Goal: Task Accomplishment & Management: Manage account settings

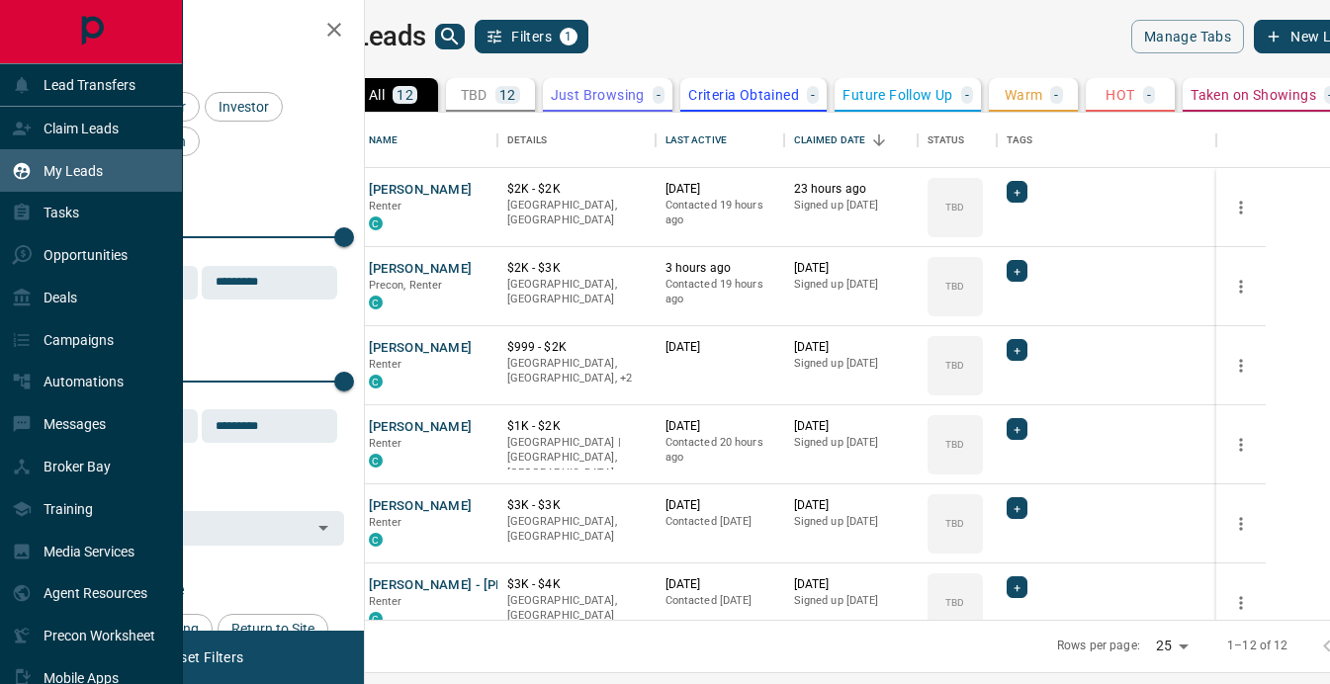
scroll to position [507, 956]
click at [72, 130] on p "Claim Leads" at bounding box center [81, 129] width 75 height 16
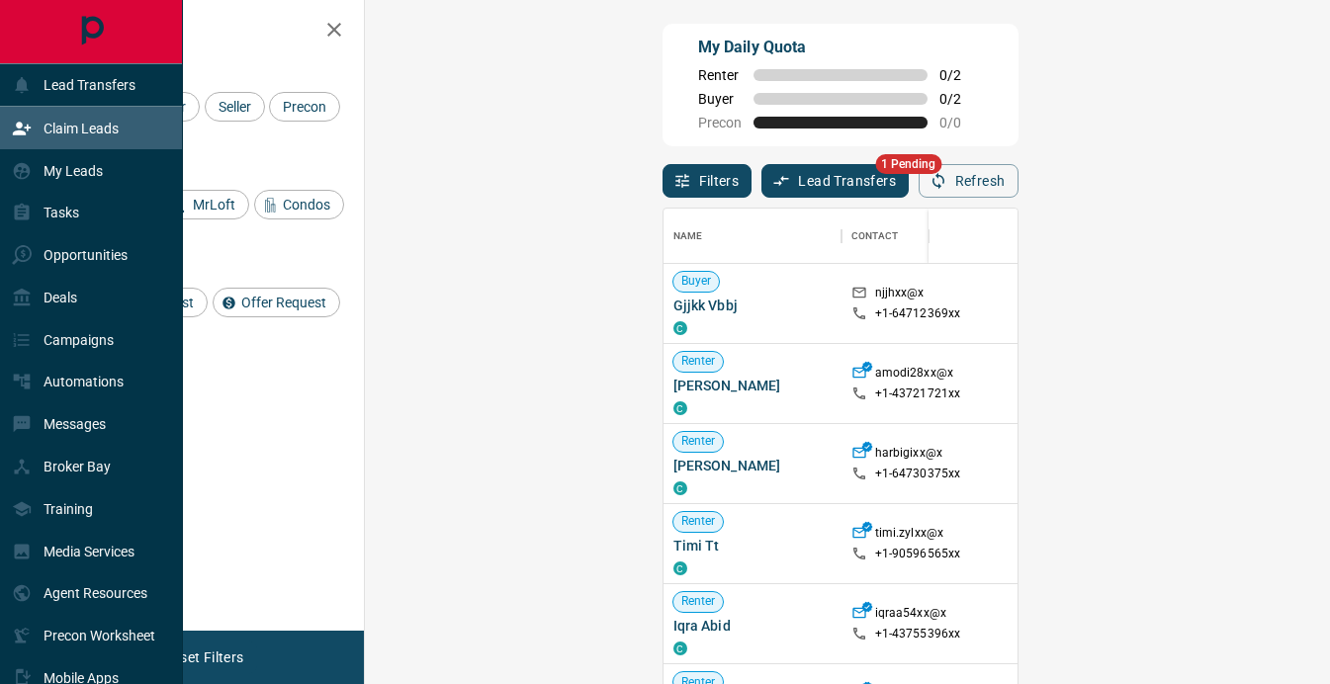
scroll to position [515, 923]
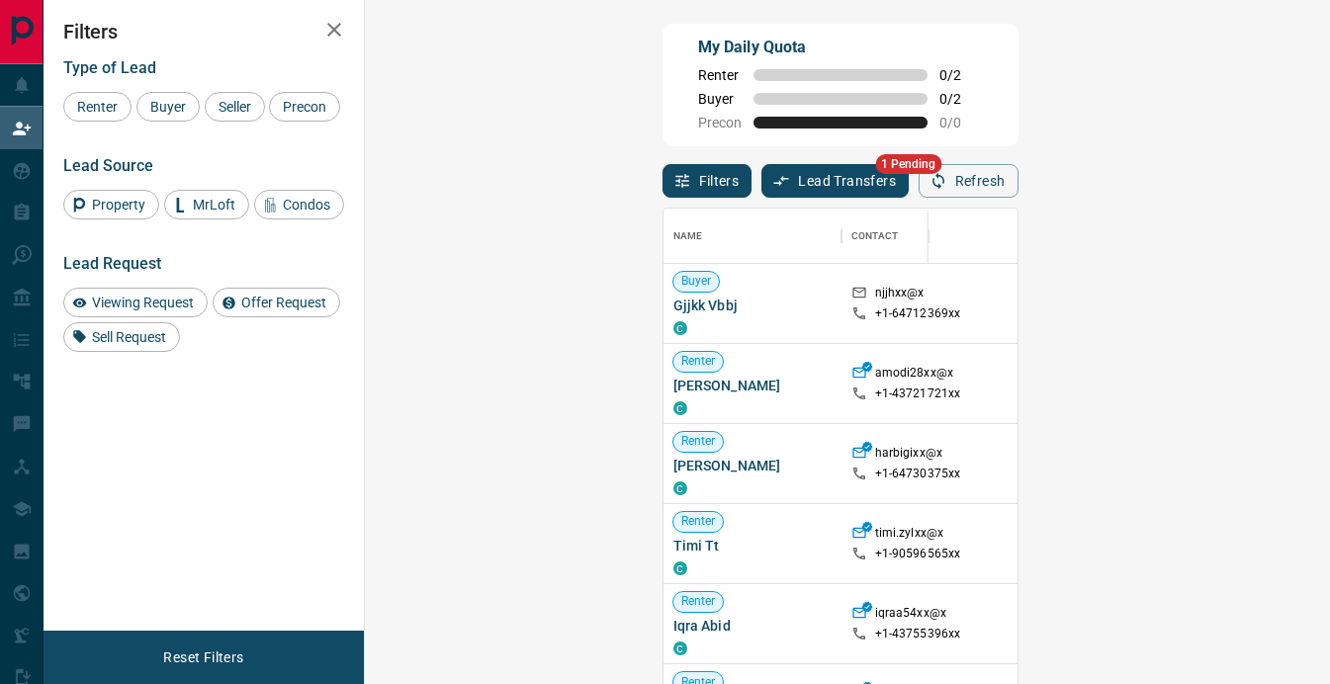
click at [761, 183] on button "Lead Transfers" at bounding box center [834, 181] width 147 height 34
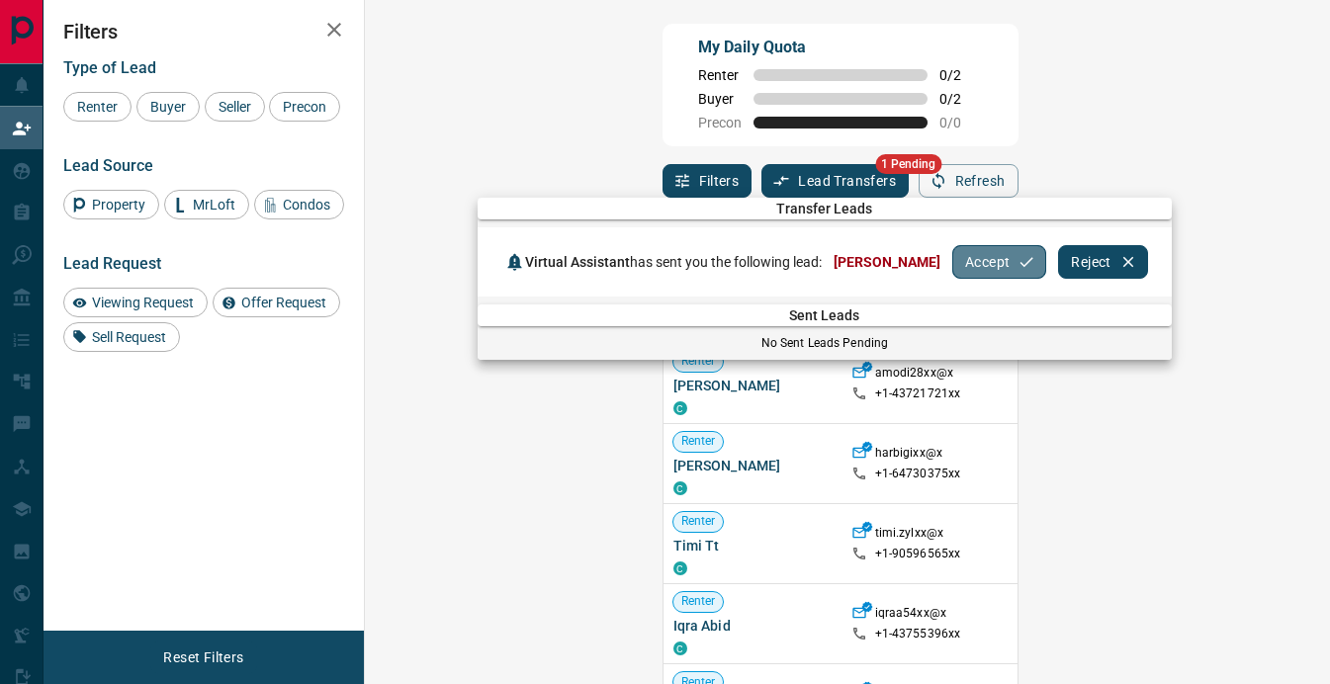
click at [970, 268] on button "Accept" at bounding box center [999, 262] width 94 height 34
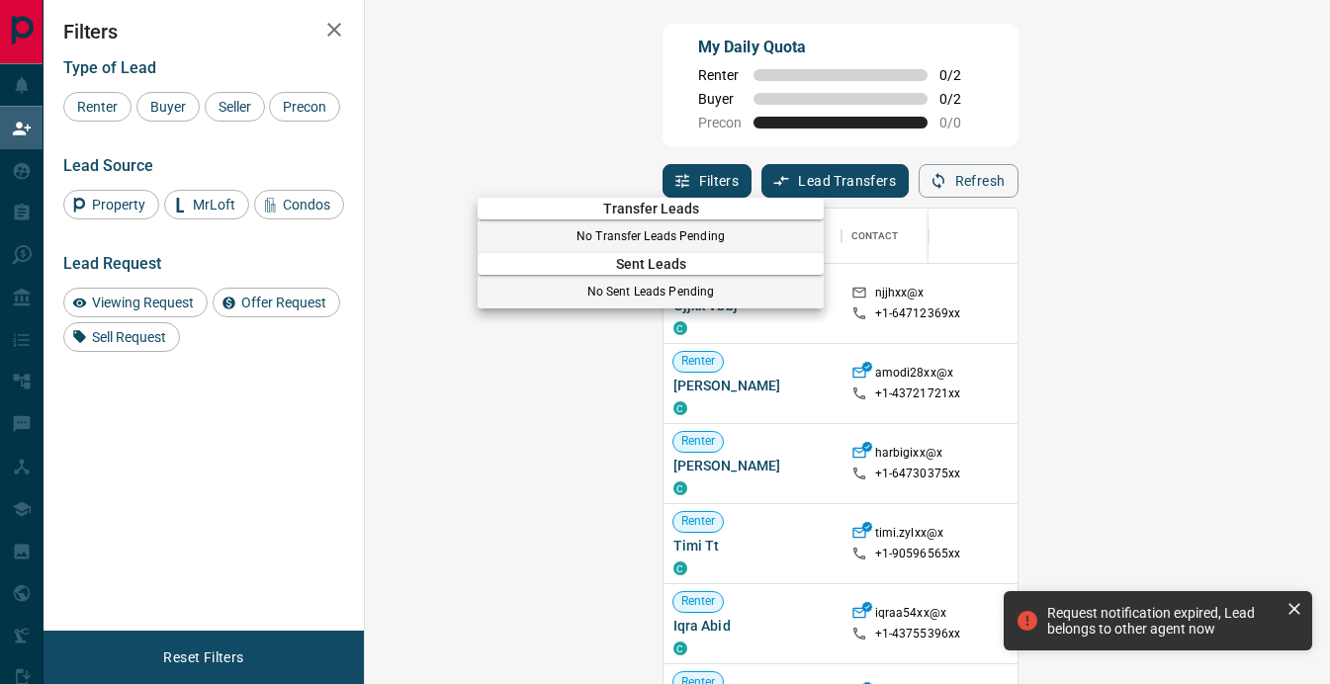
click at [1295, 610] on icon at bounding box center [1294, 609] width 12 height 12
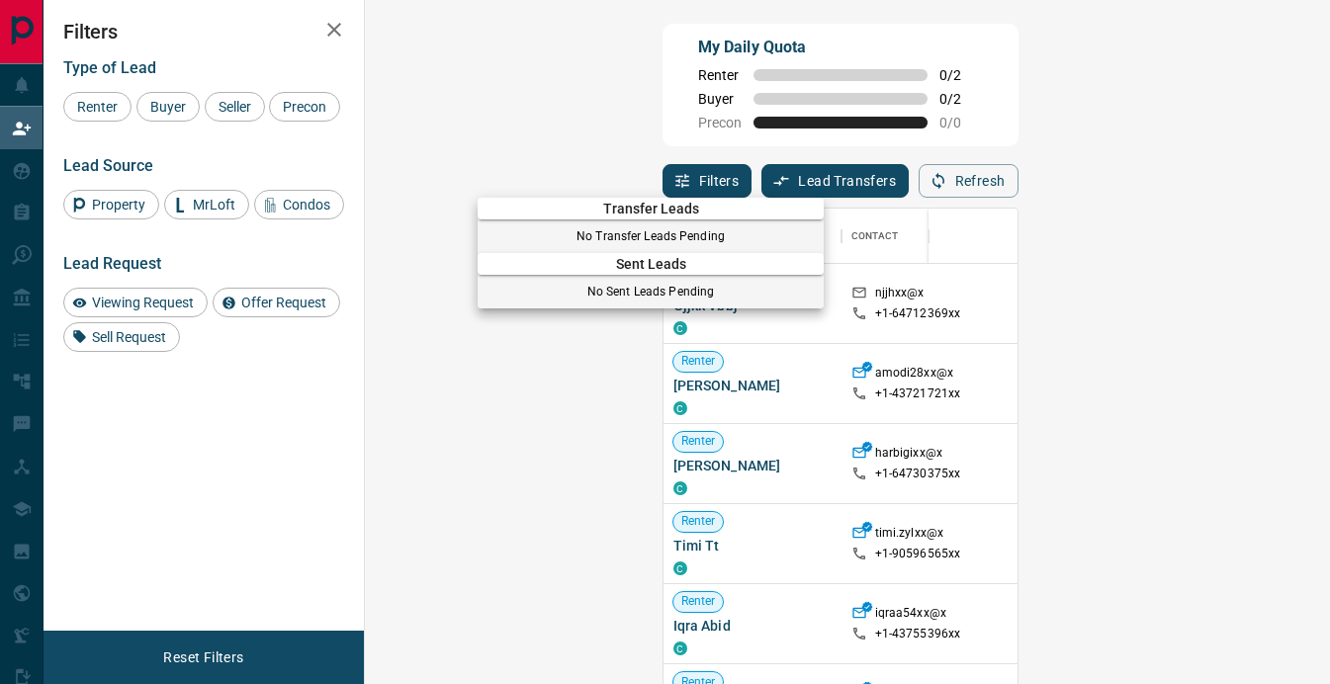
click at [27, 138] on div at bounding box center [665, 342] width 1330 height 684
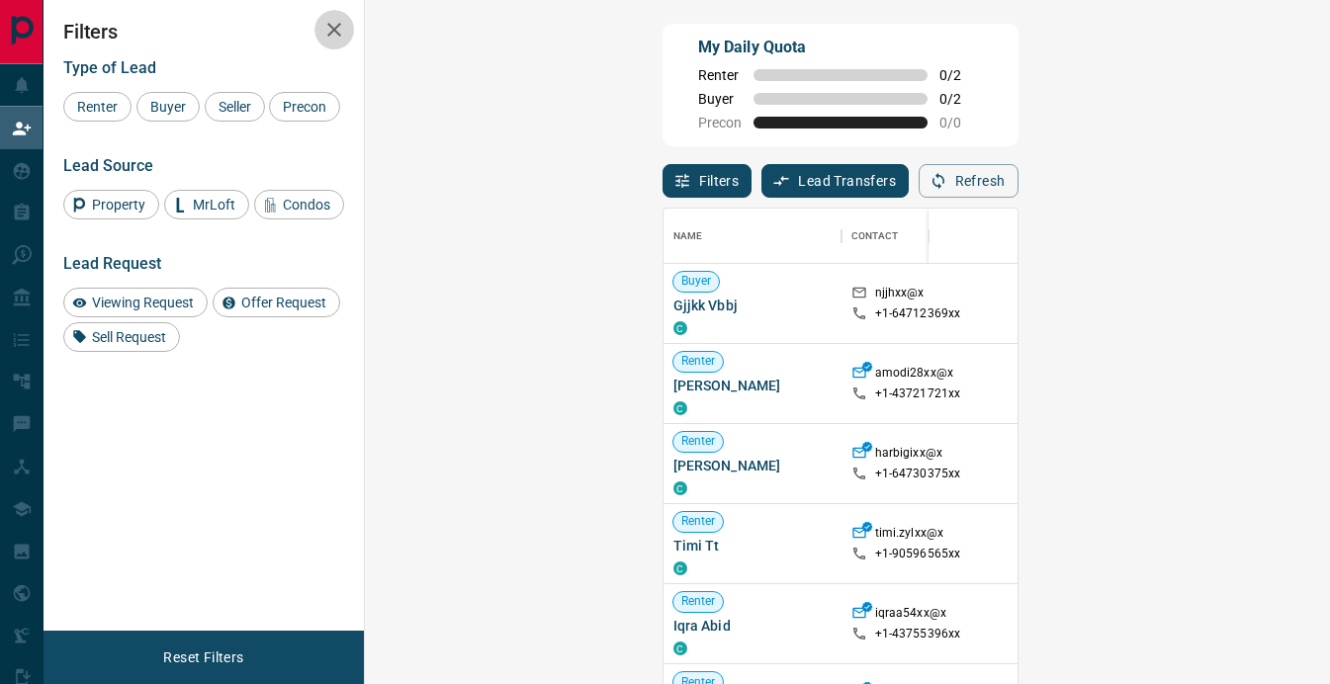
click at [332, 32] on icon "button" at bounding box center [334, 30] width 14 height 14
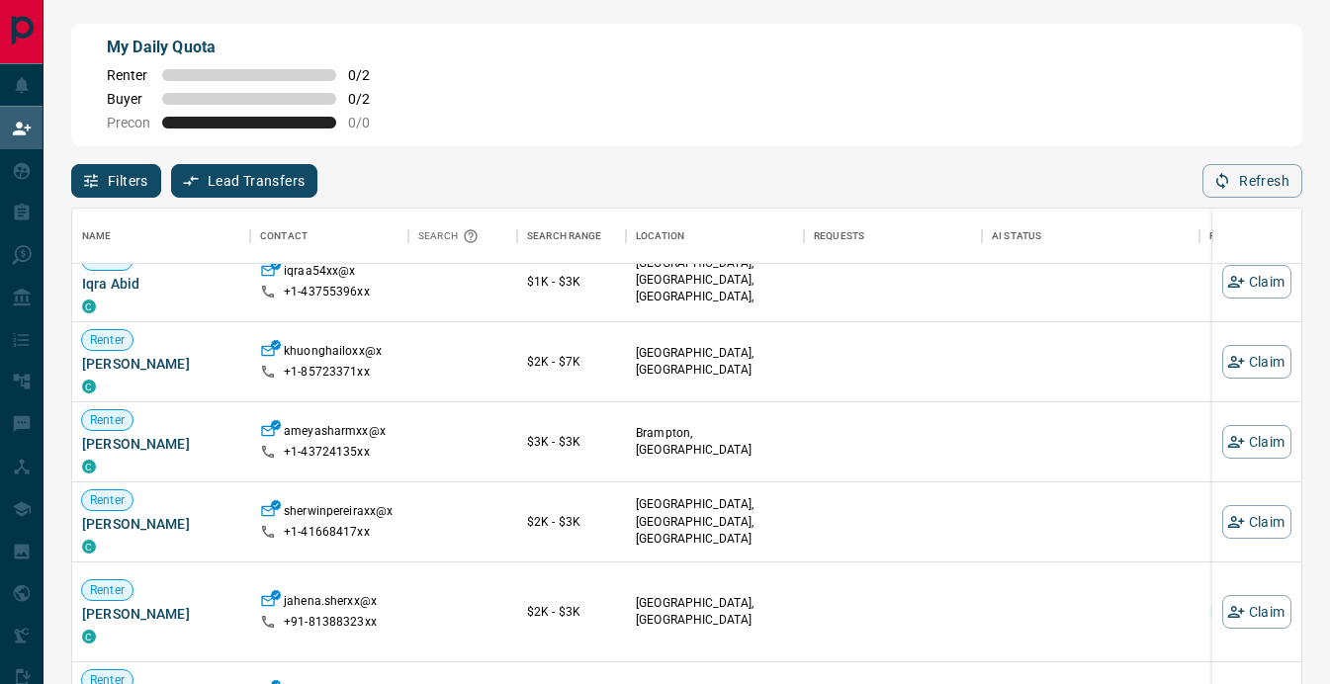
scroll to position [360, 0]
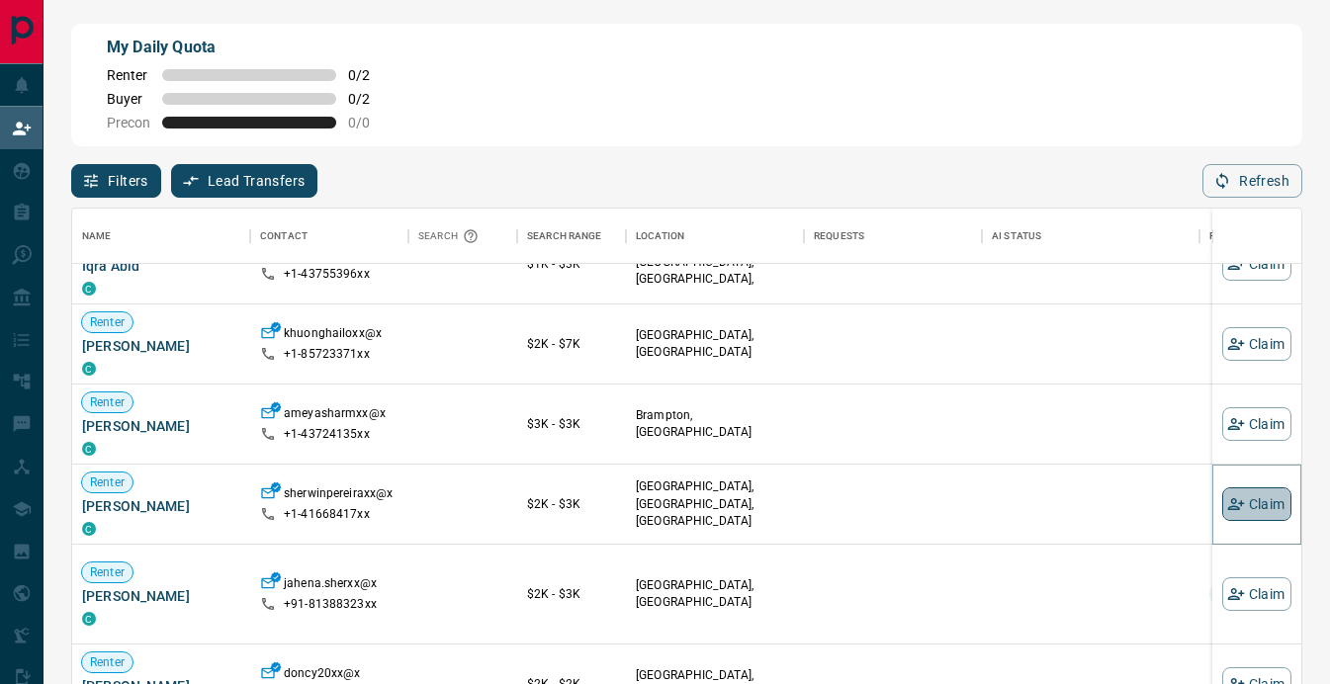
click at [1269, 505] on button "Claim" at bounding box center [1256, 504] width 69 height 34
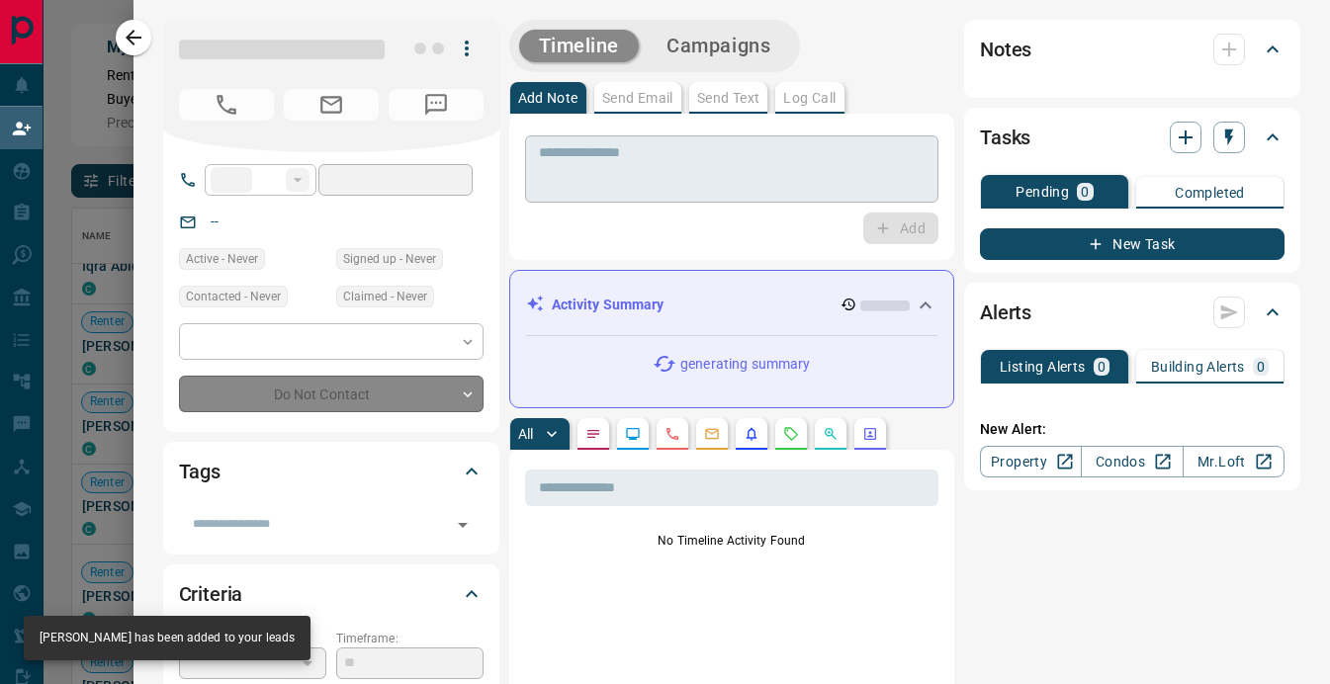
type input "**"
type input "**********"
type input "**"
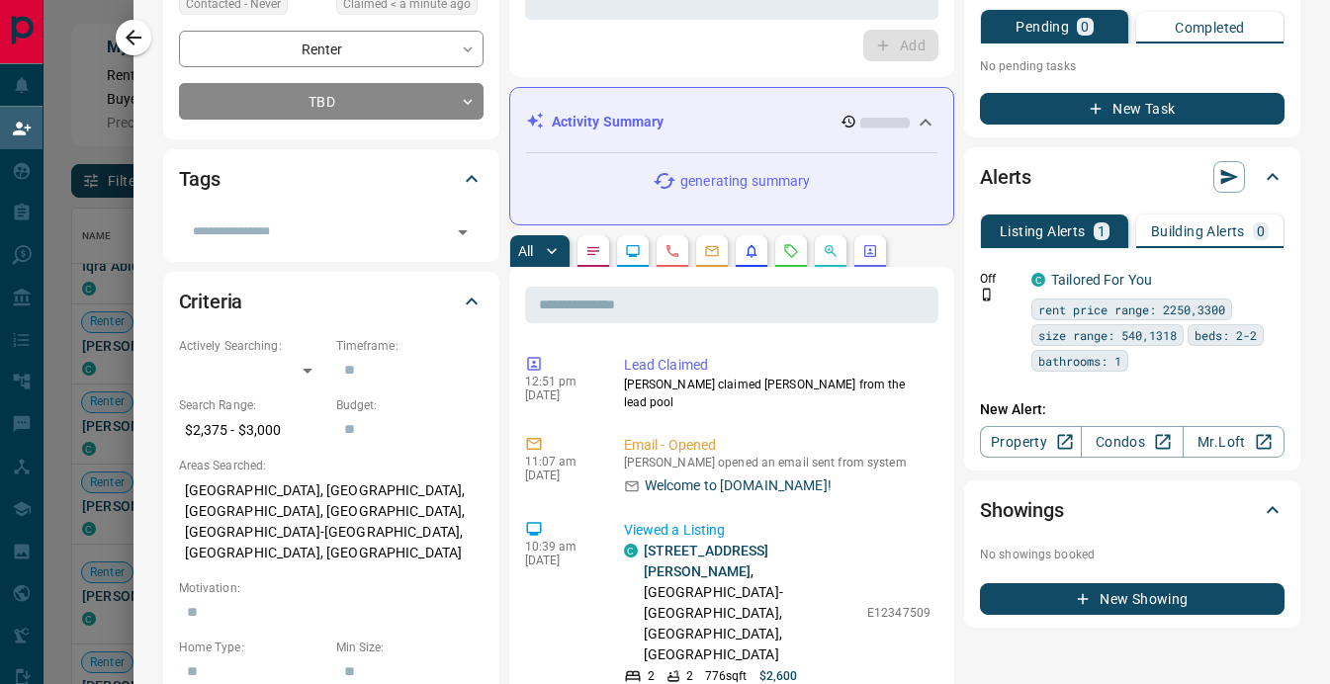
scroll to position [0, 0]
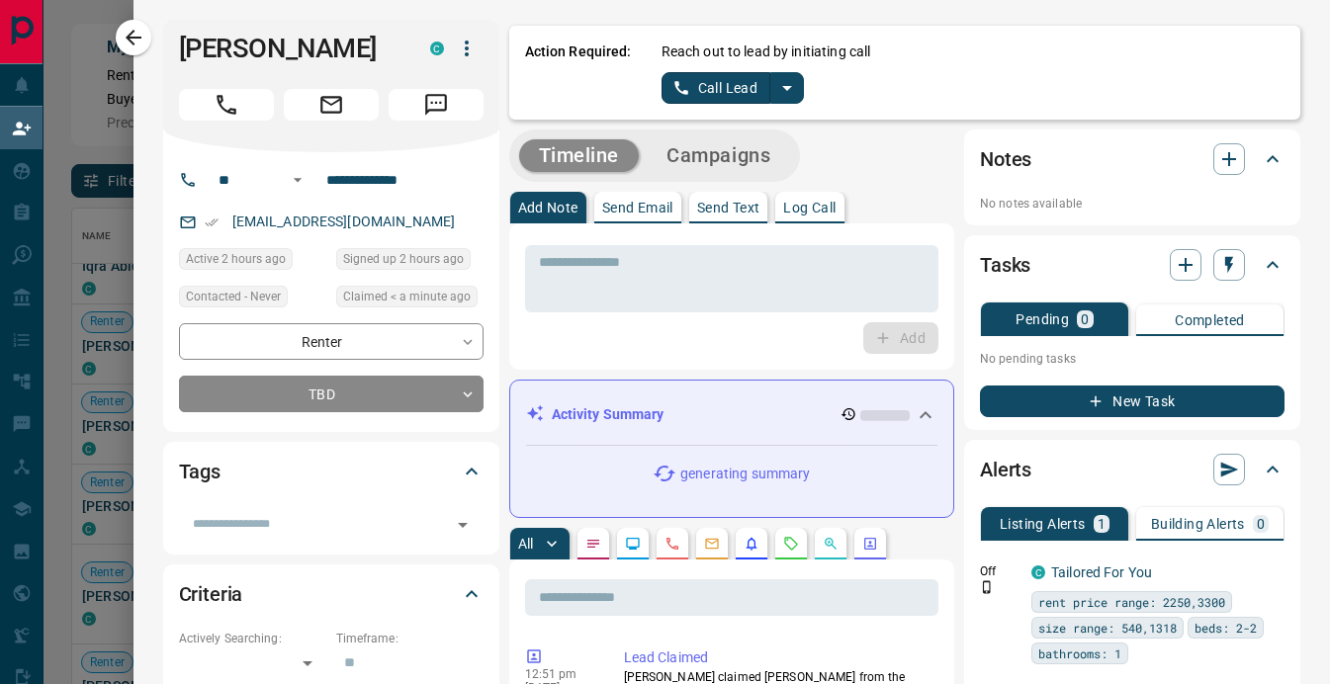
click at [825, 211] on p "Log Call" at bounding box center [809, 208] width 52 height 14
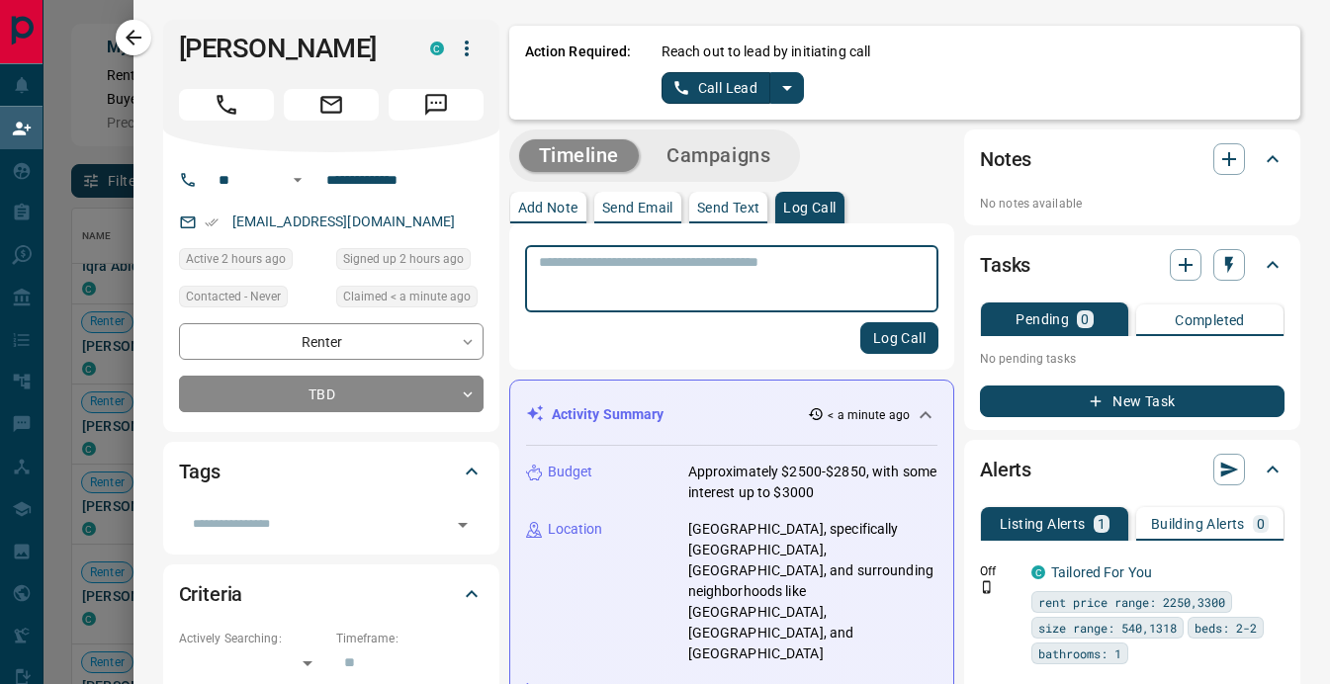
click at [907, 339] on button "Log Call" at bounding box center [899, 338] width 78 height 32
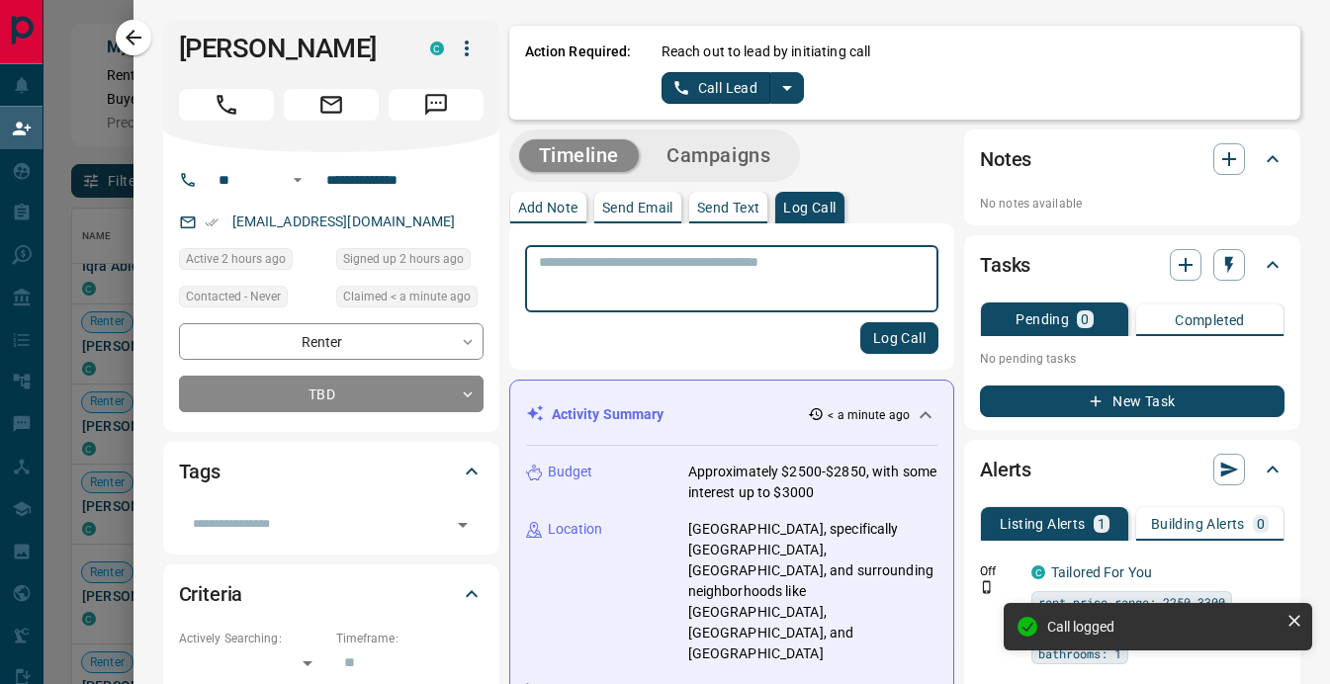
click at [623, 214] on p "Send Email" at bounding box center [637, 208] width 71 height 14
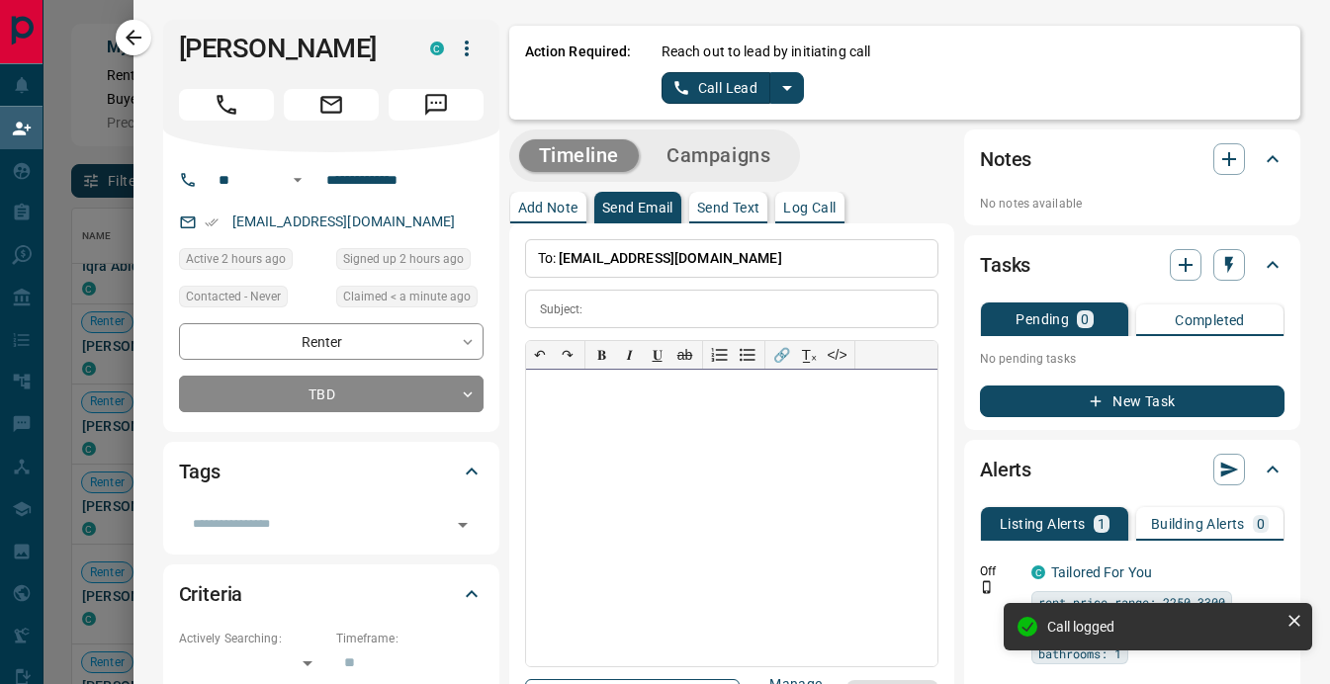
click at [644, 462] on div at bounding box center [732, 518] width 412 height 297
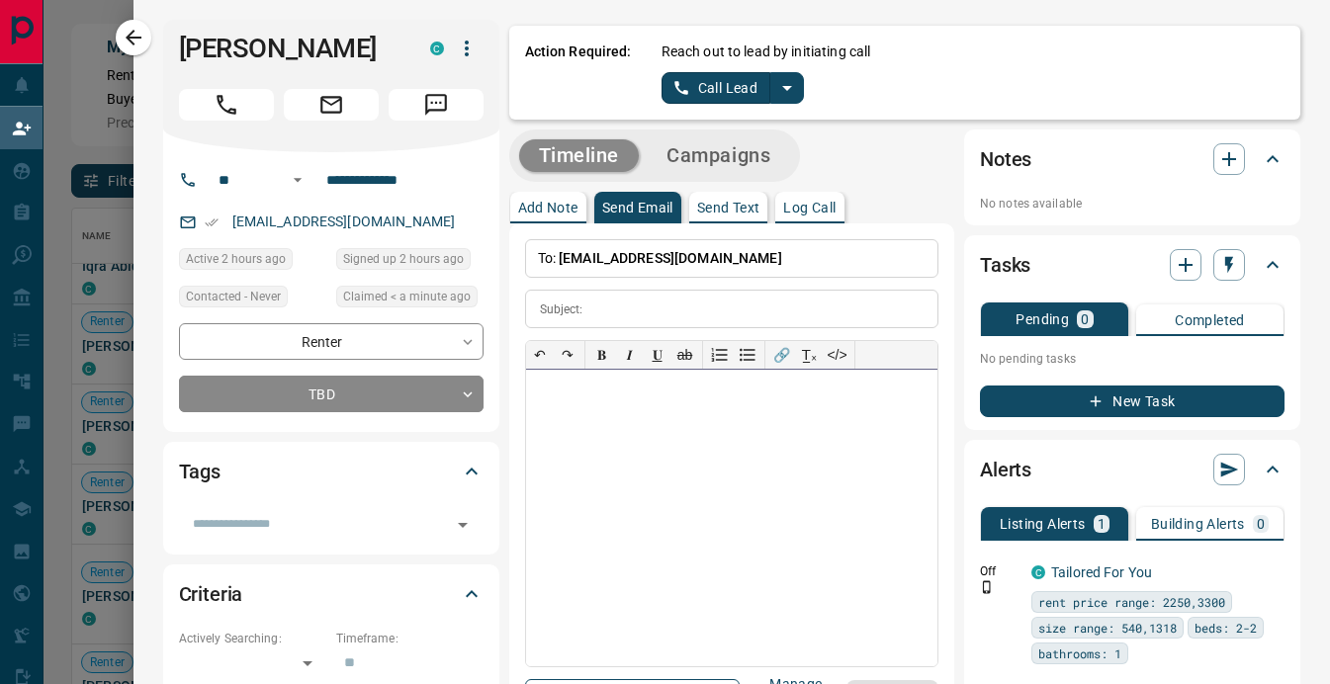
scroll to position [8, 0]
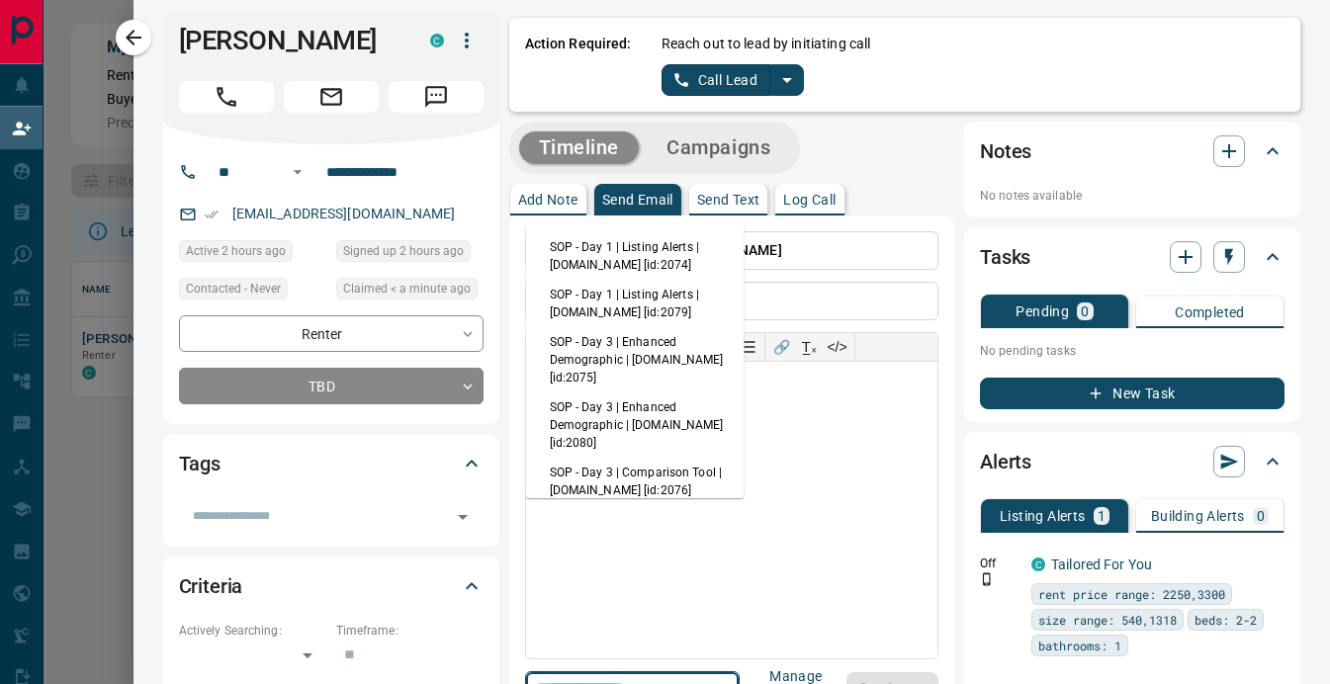
click at [626, 675] on input "text" at bounding box center [604, 687] width 150 height 25
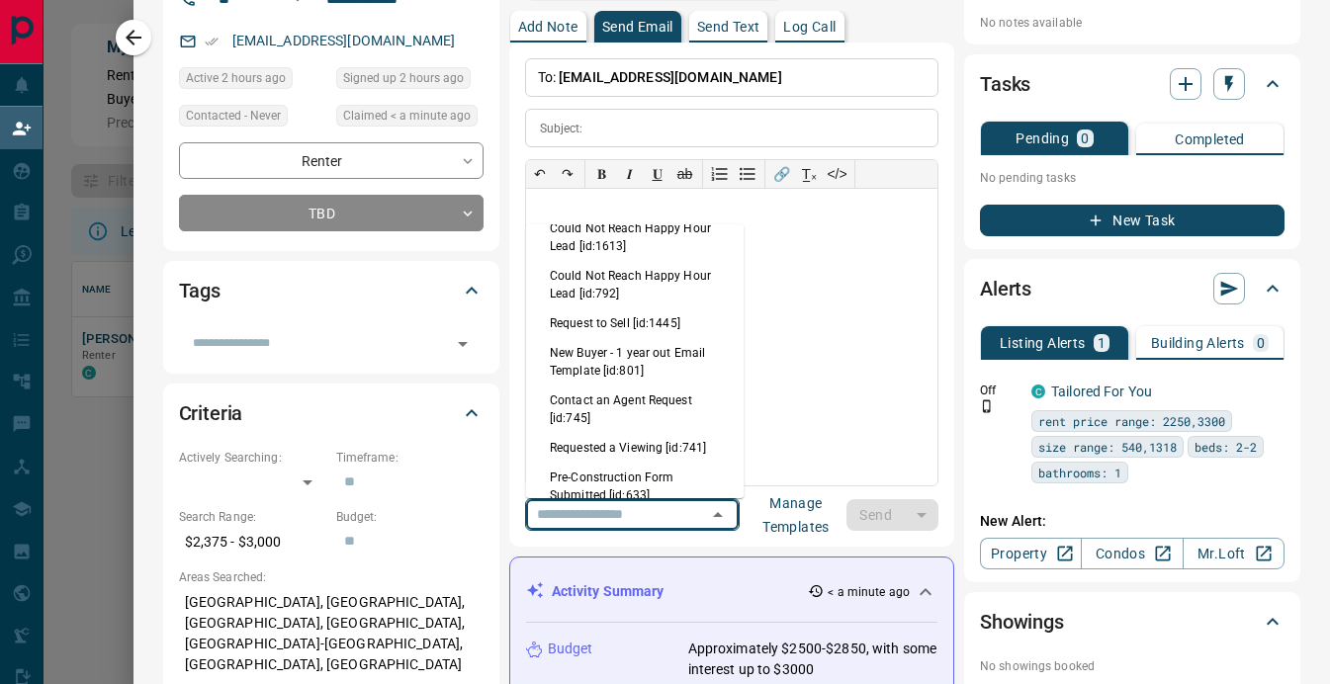
scroll to position [901, 0]
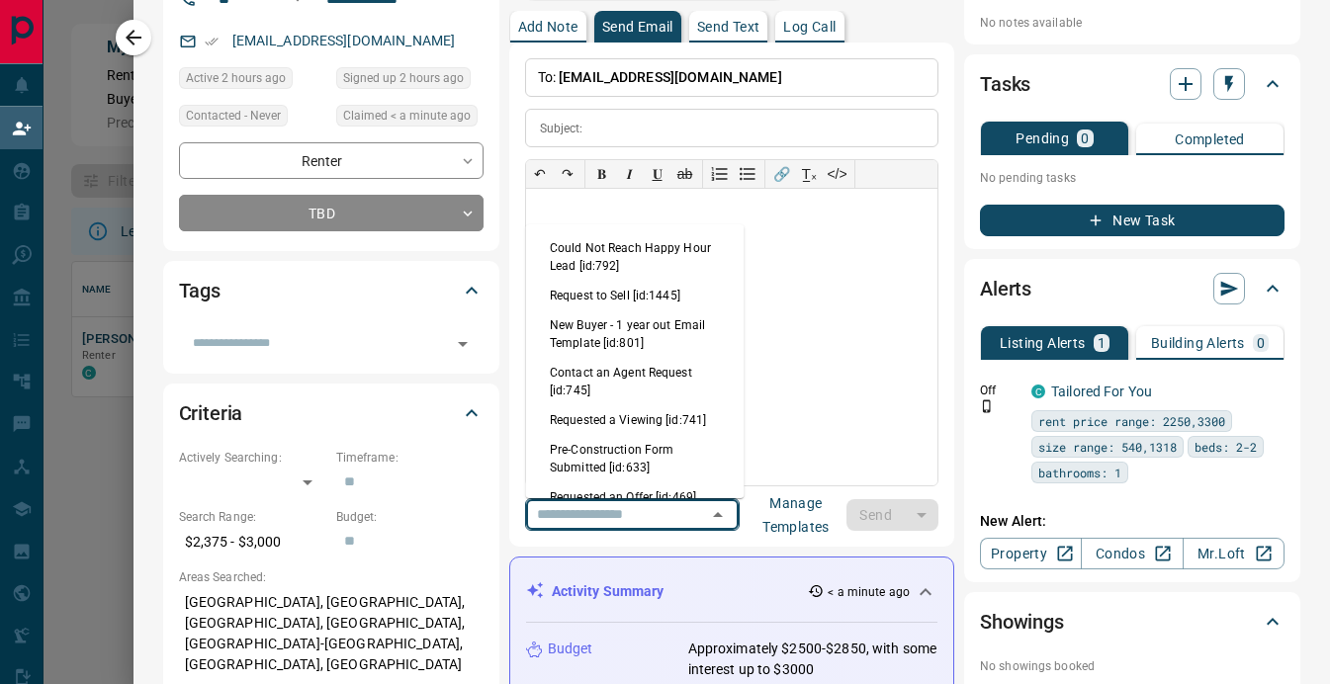
click at [690, 409] on li "Requested a Viewing [id:741]" at bounding box center [635, 420] width 219 height 30
type input "**********"
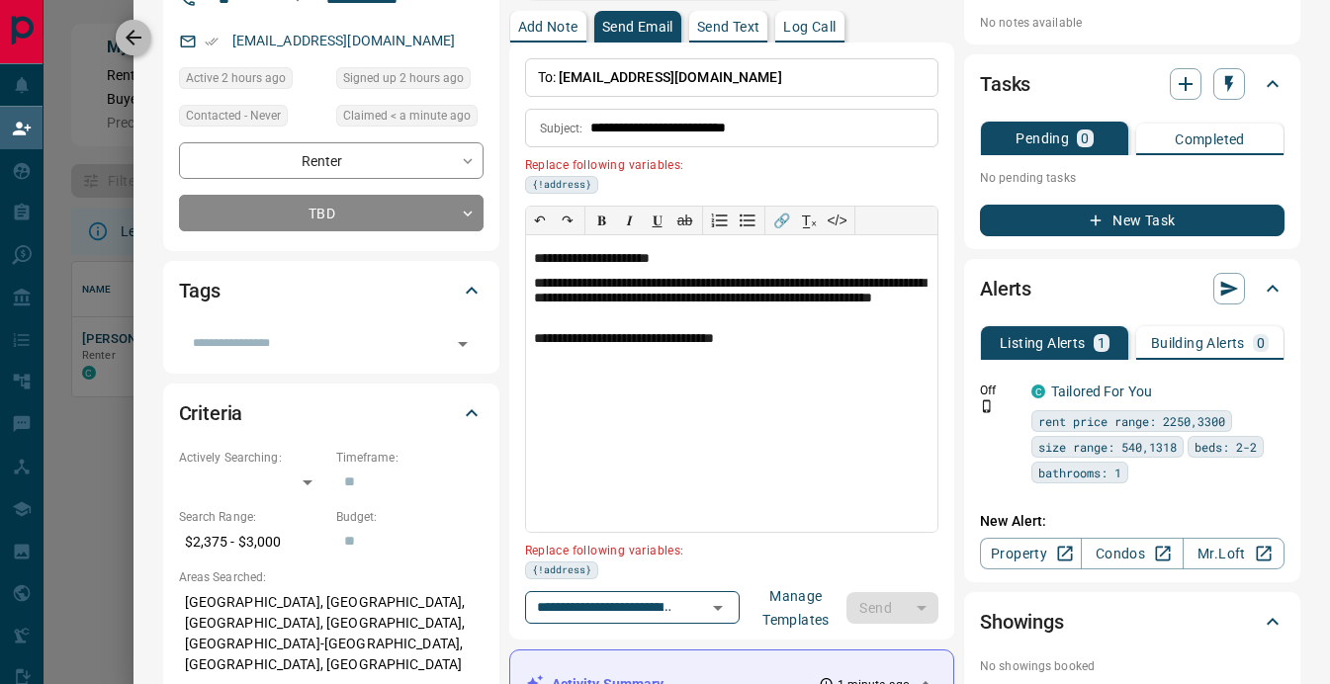
click at [139, 28] on icon "button" at bounding box center [134, 38] width 24 height 24
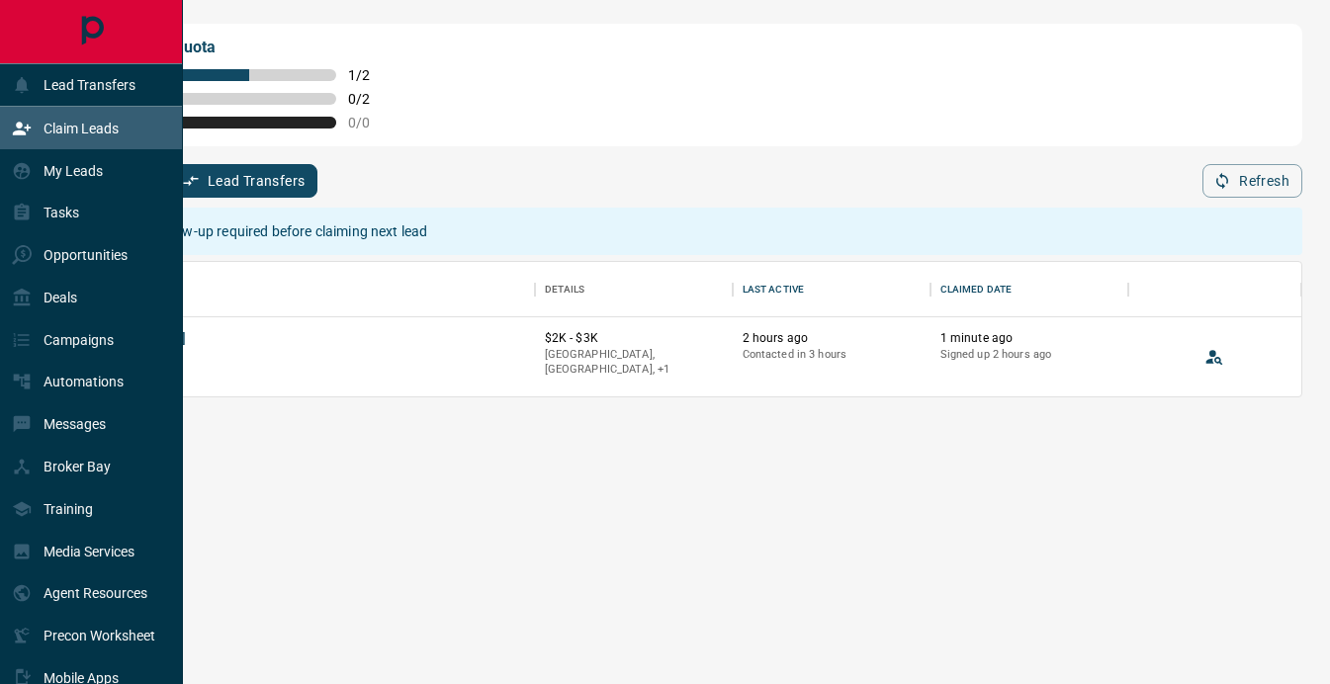
click at [40, 132] on div "Claim Leads" at bounding box center [65, 128] width 107 height 33
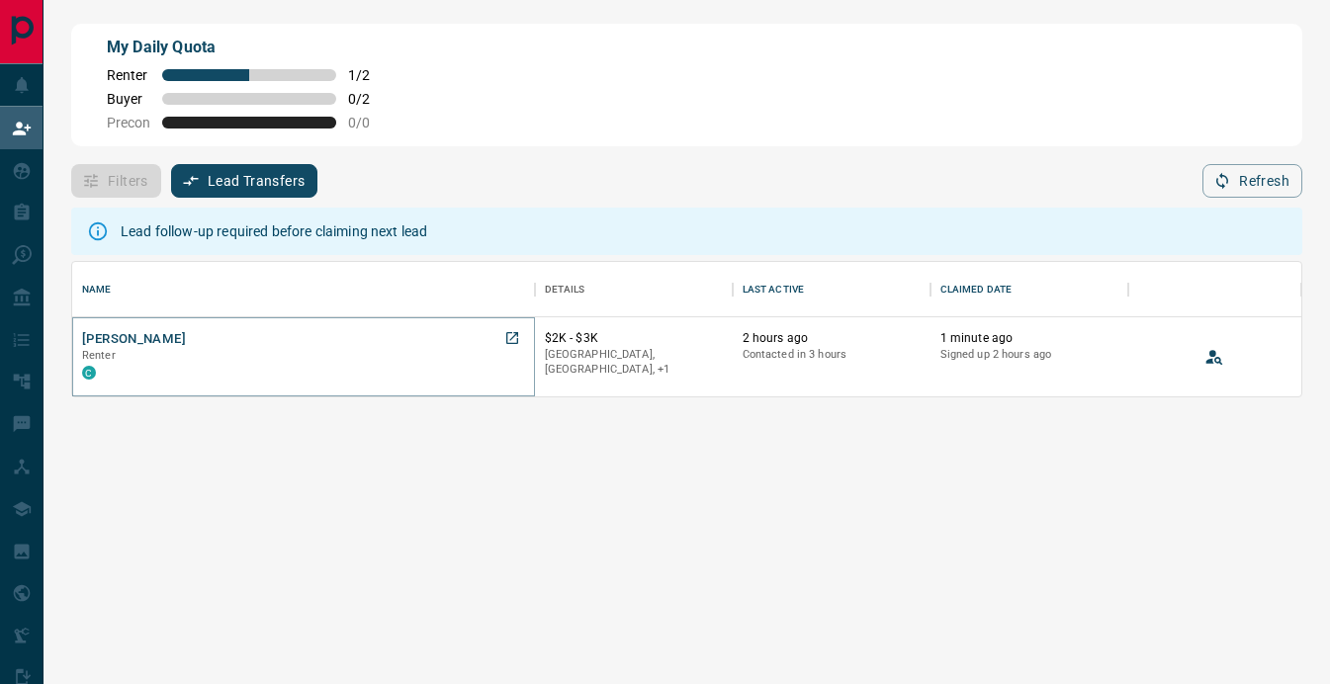
click at [115, 341] on button "[PERSON_NAME]" at bounding box center [134, 339] width 104 height 19
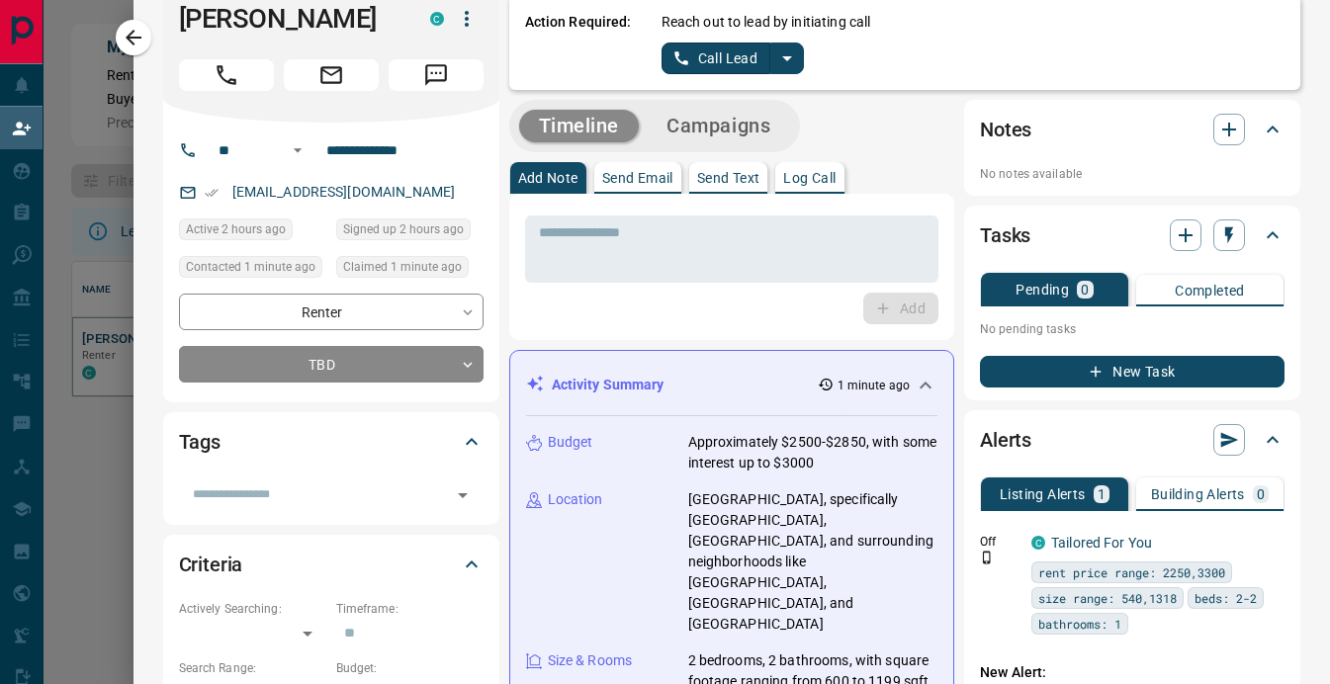
scroll to position [0, 0]
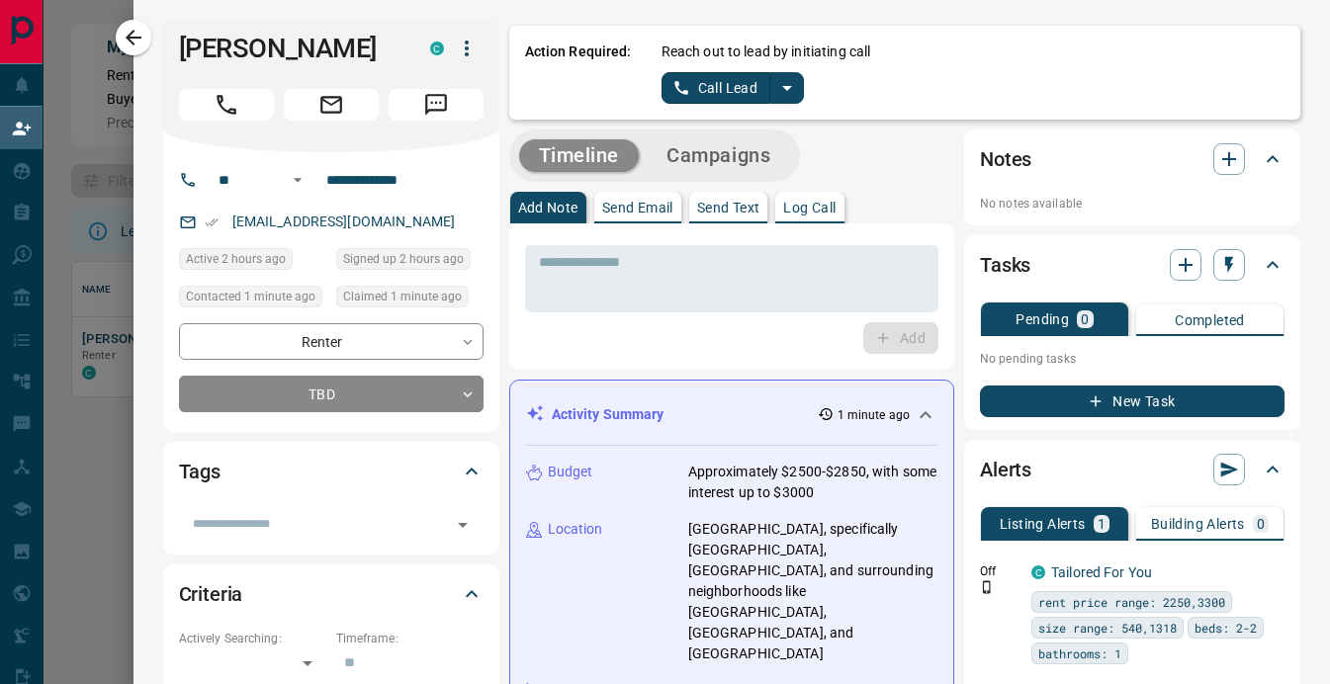
click at [823, 208] on p "Log Call" at bounding box center [809, 208] width 52 height 14
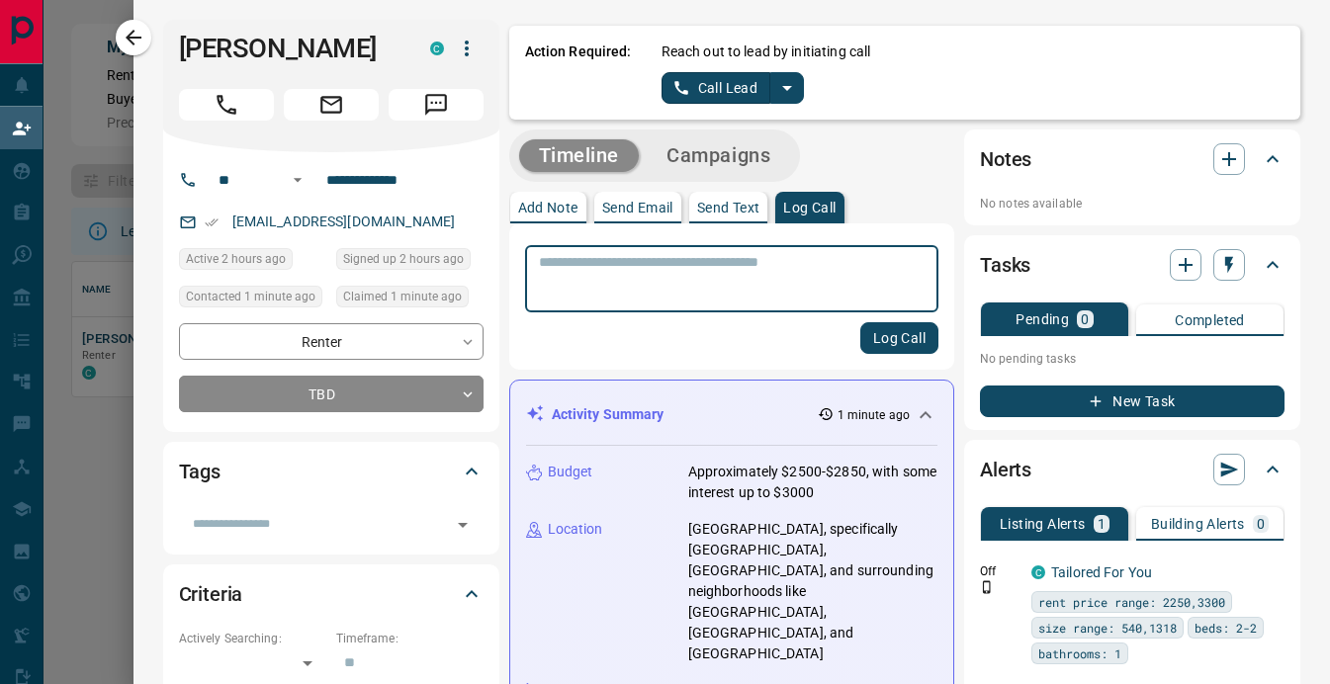
click at [910, 346] on button "Log Call" at bounding box center [899, 338] width 78 height 32
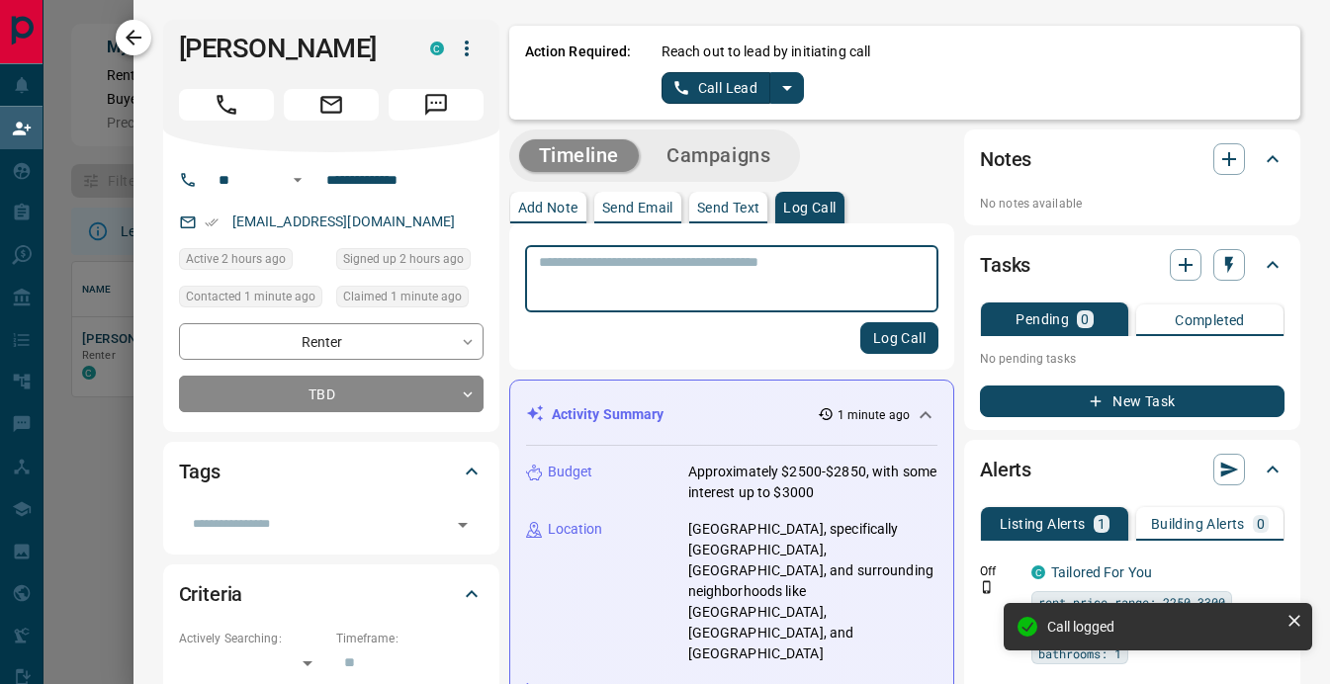
click at [138, 32] on icon "button" at bounding box center [134, 38] width 24 height 24
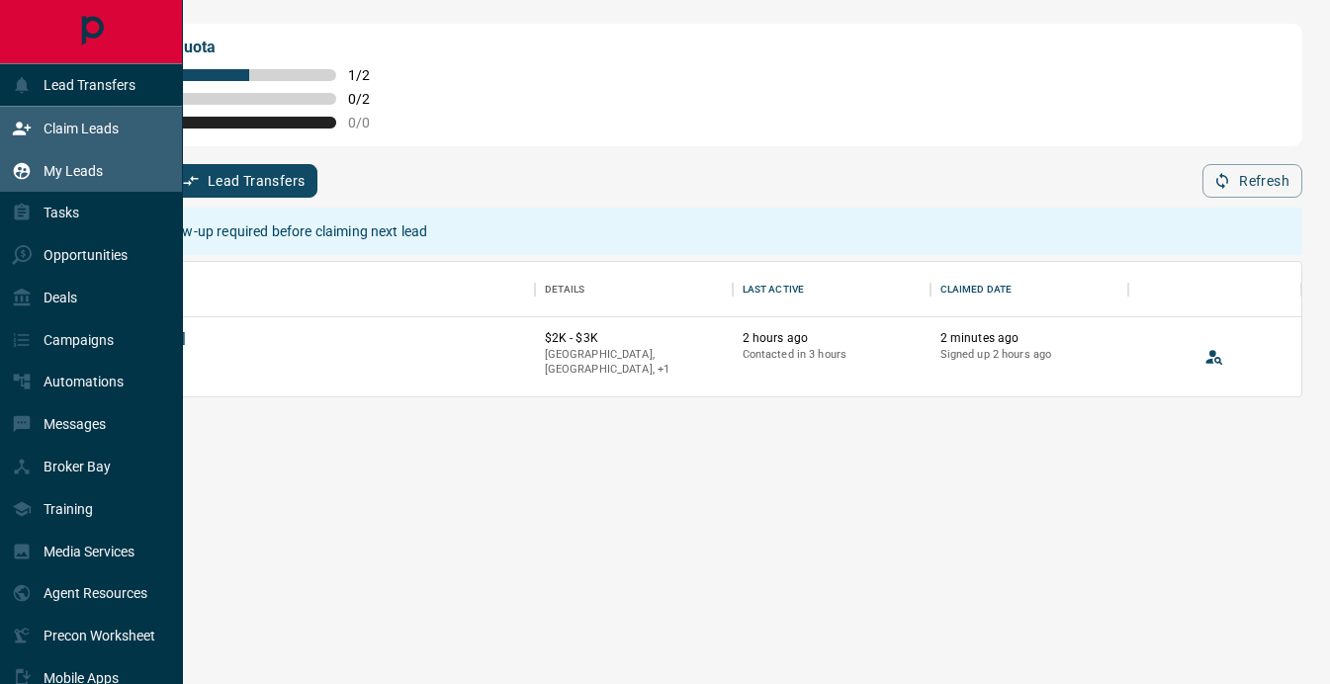
click at [80, 165] on p "My Leads" at bounding box center [73, 171] width 59 height 16
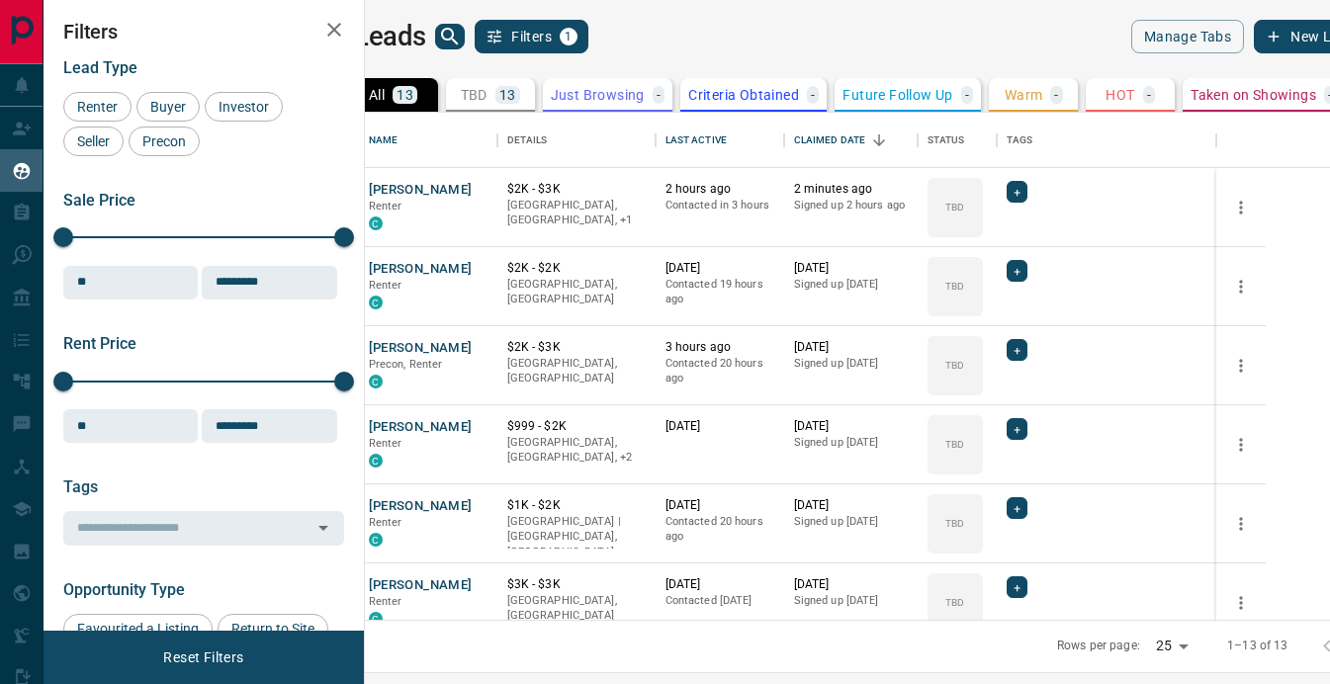
scroll to position [507, 956]
click at [473, 272] on button "[PERSON_NAME]" at bounding box center [421, 269] width 104 height 19
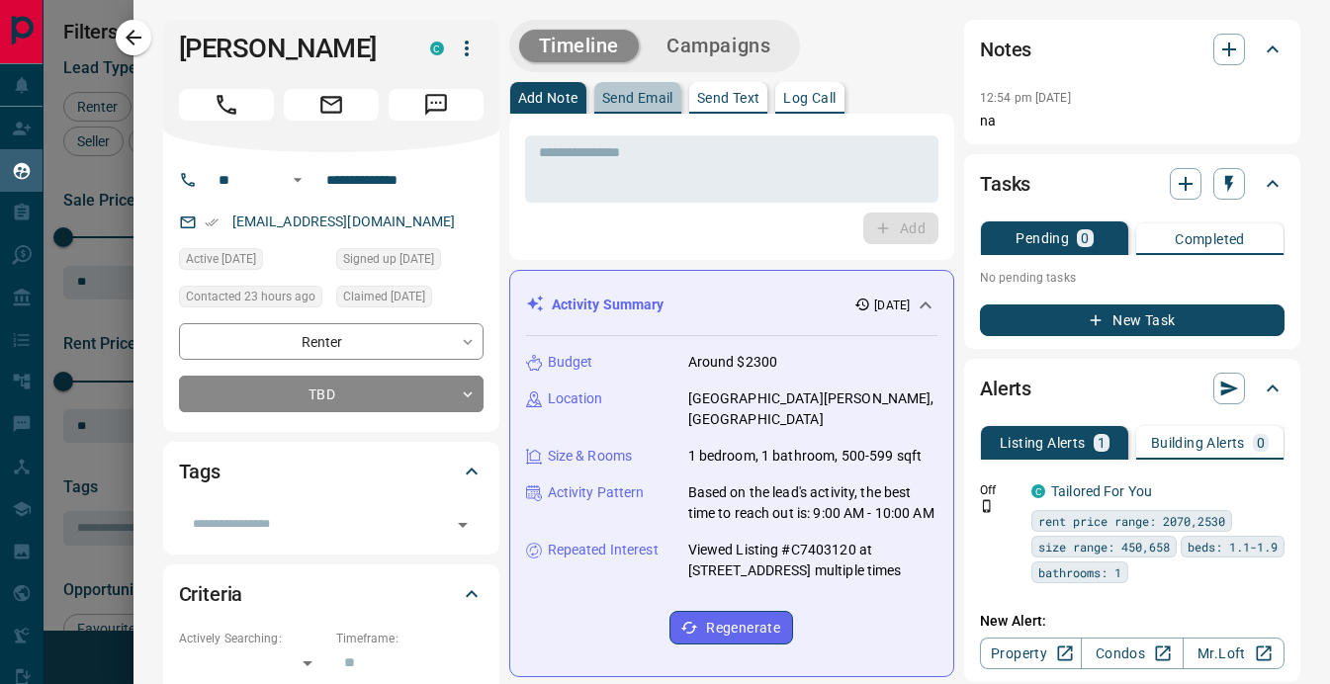
click at [659, 102] on p "Send Email" at bounding box center [637, 98] width 71 height 14
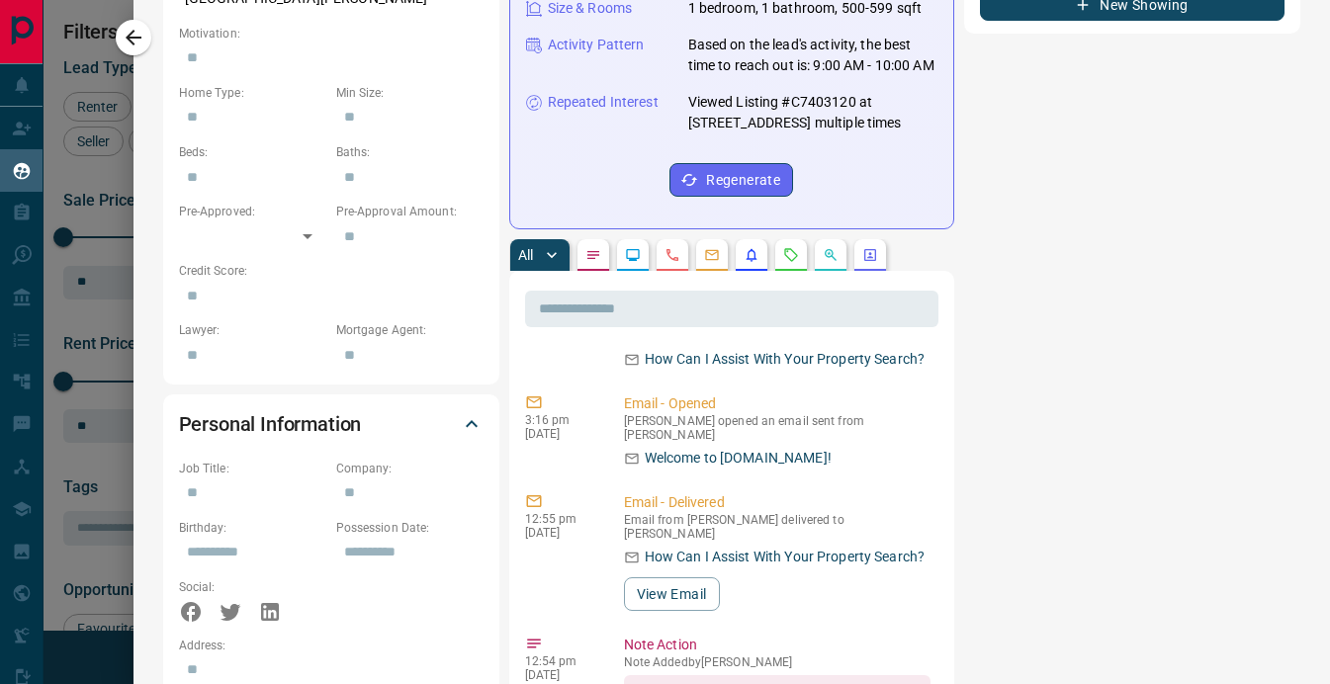
scroll to position [0, 0]
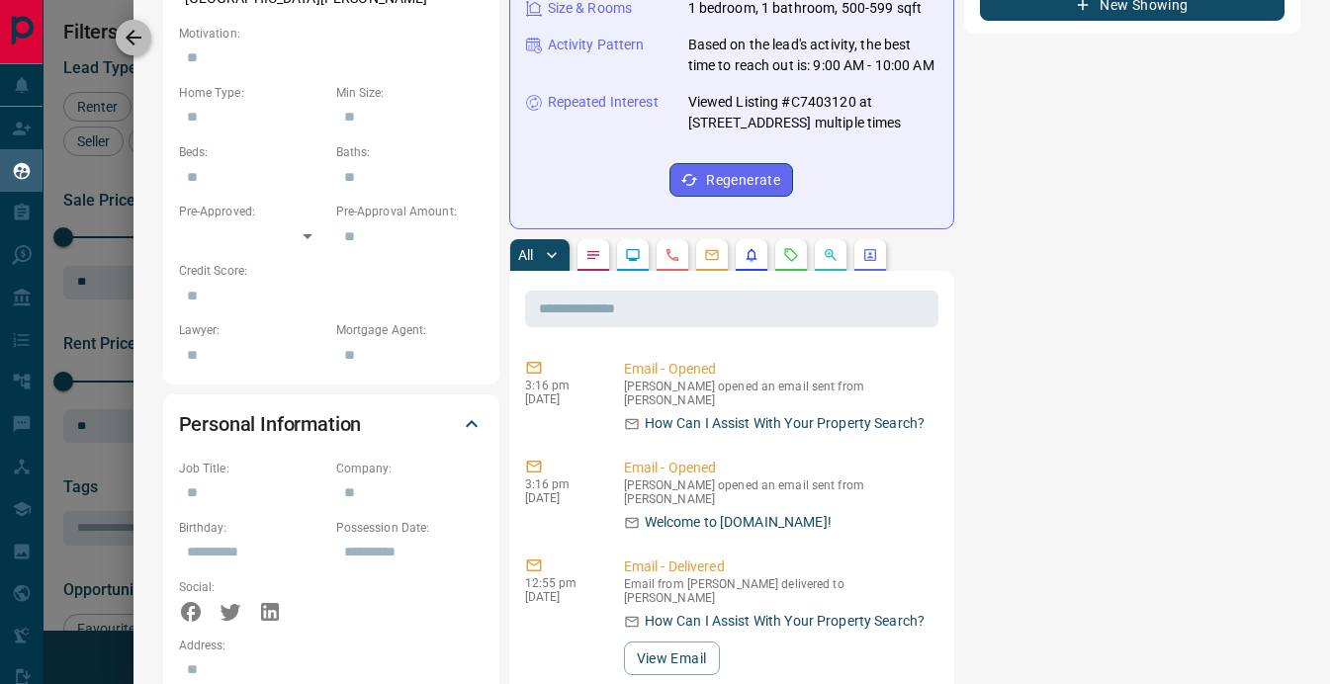
click at [136, 39] on icon "button" at bounding box center [134, 38] width 24 height 24
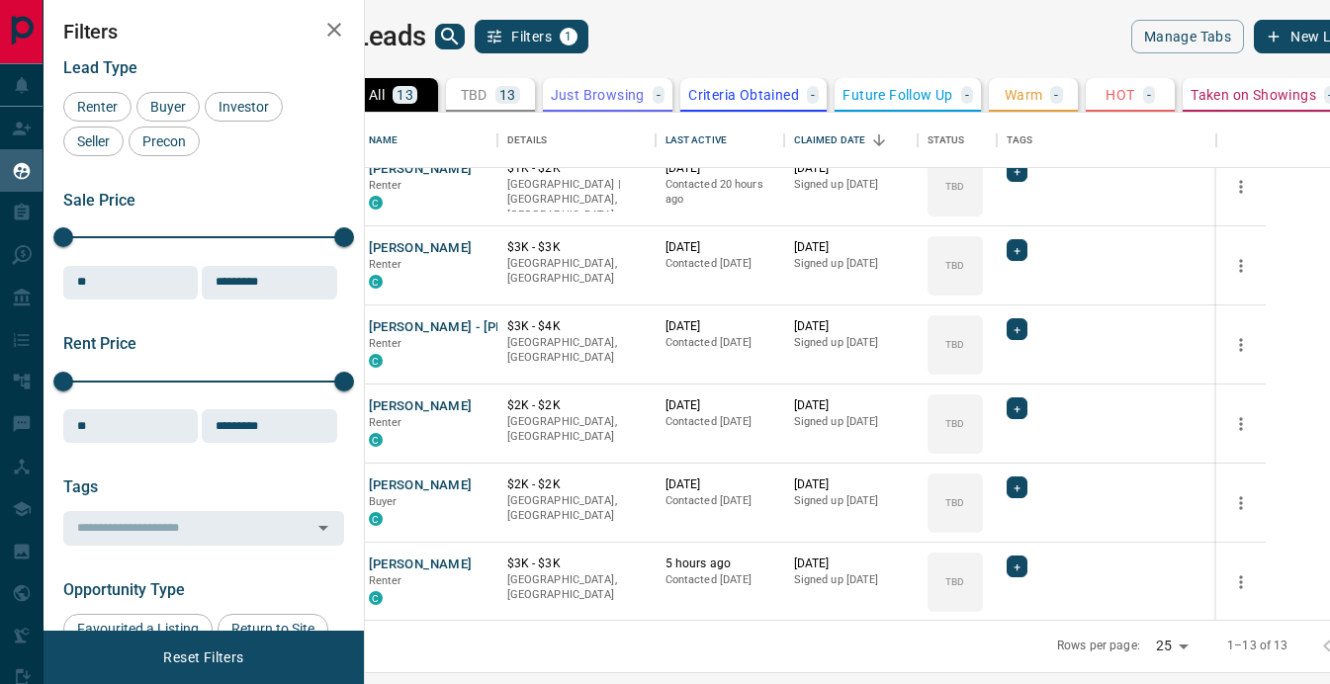
scroll to position [301, 0]
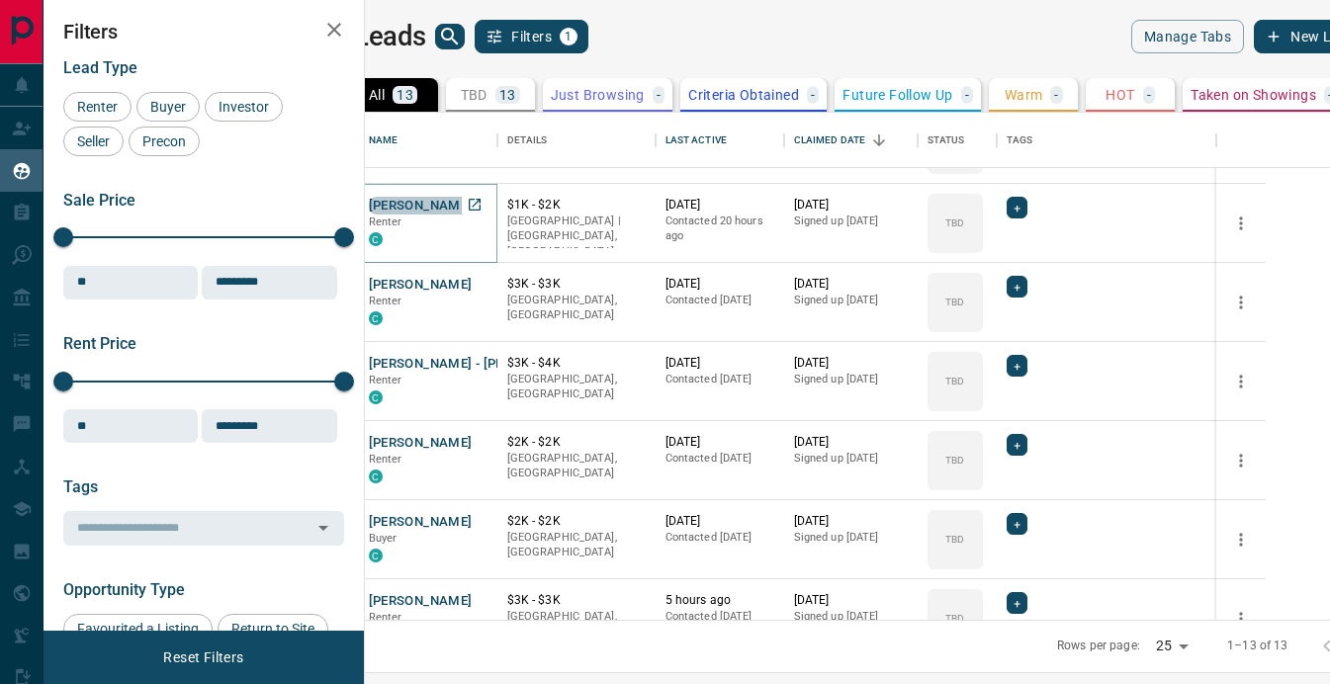
click at [473, 209] on button "[PERSON_NAME]" at bounding box center [421, 206] width 104 height 19
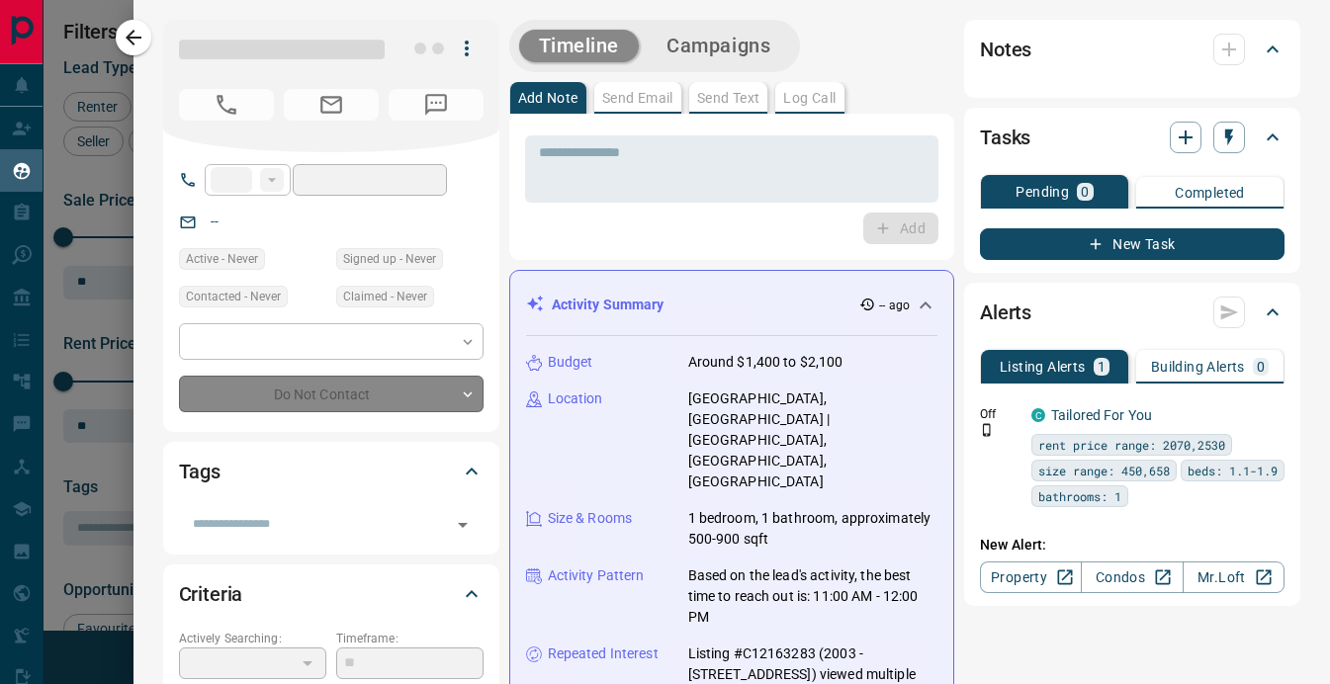
type input "**"
type input "**********"
type input "**"
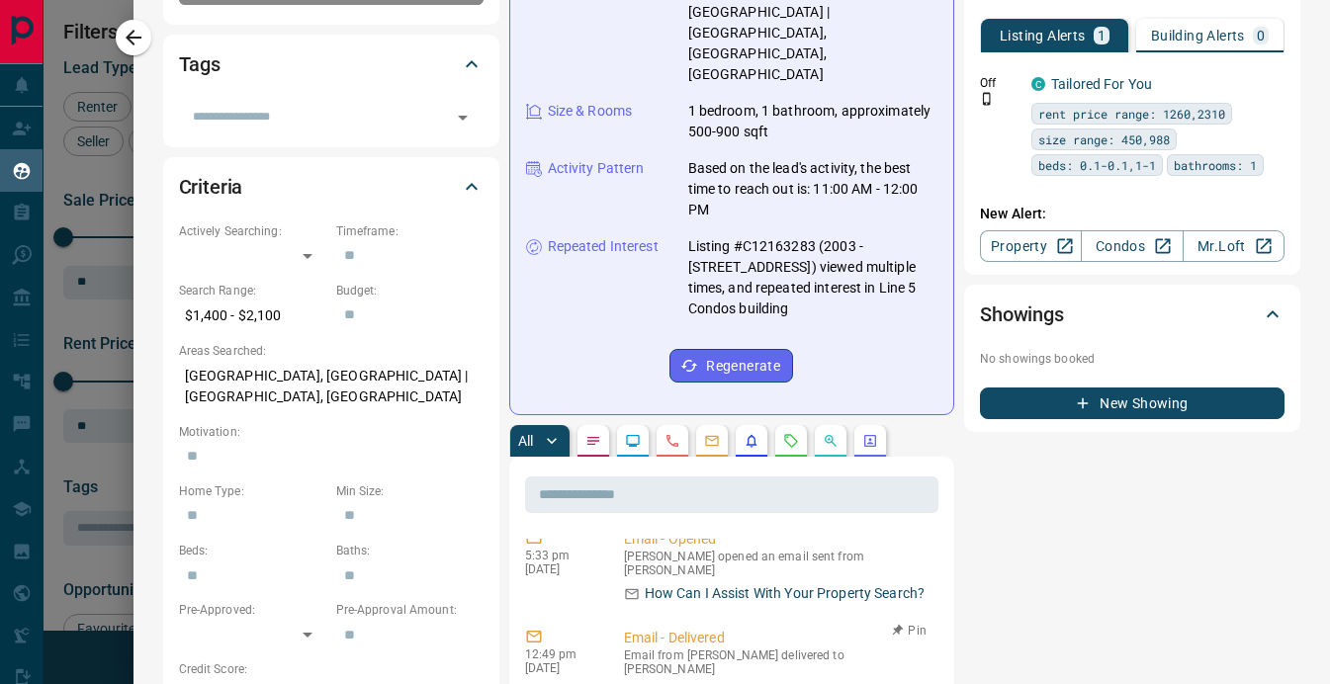
scroll to position [19, 0]
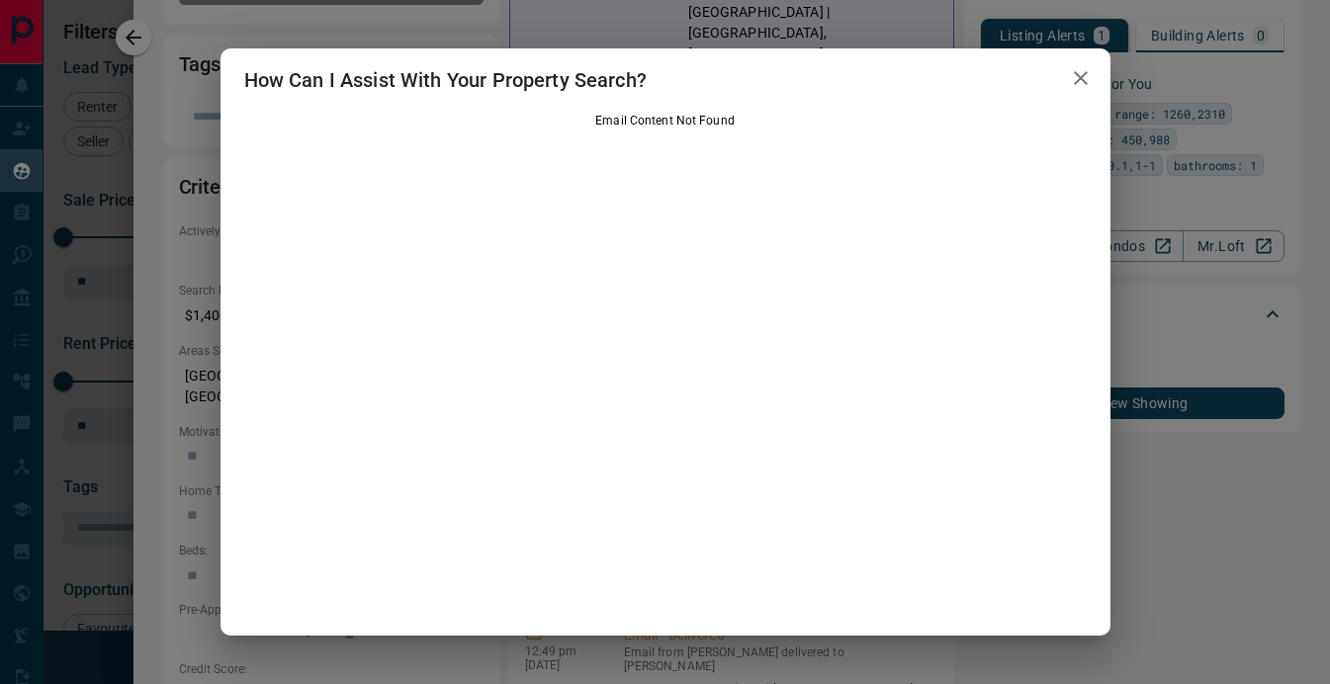
click at [596, 87] on h2 "How Can I Assist With Your Property Search?" at bounding box center [446, 79] width 450 height 63
click at [1079, 81] on icon "button" at bounding box center [1081, 78] width 24 height 24
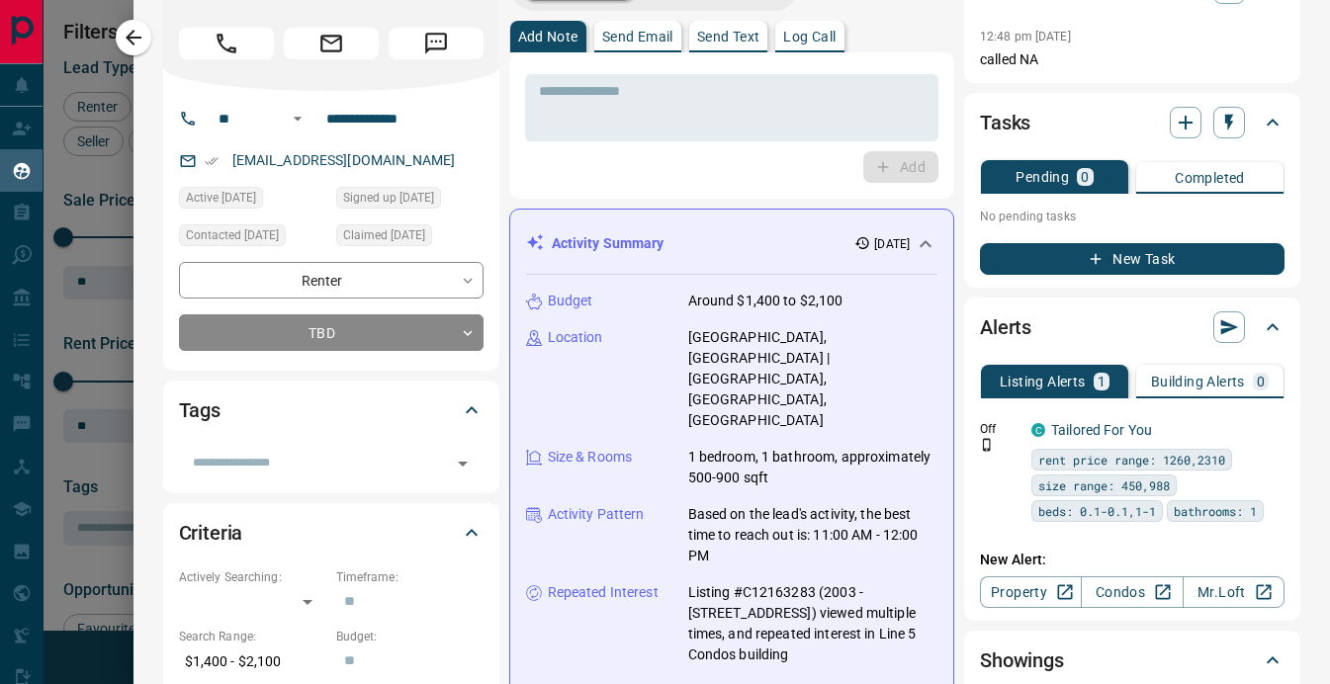
scroll to position [0, 0]
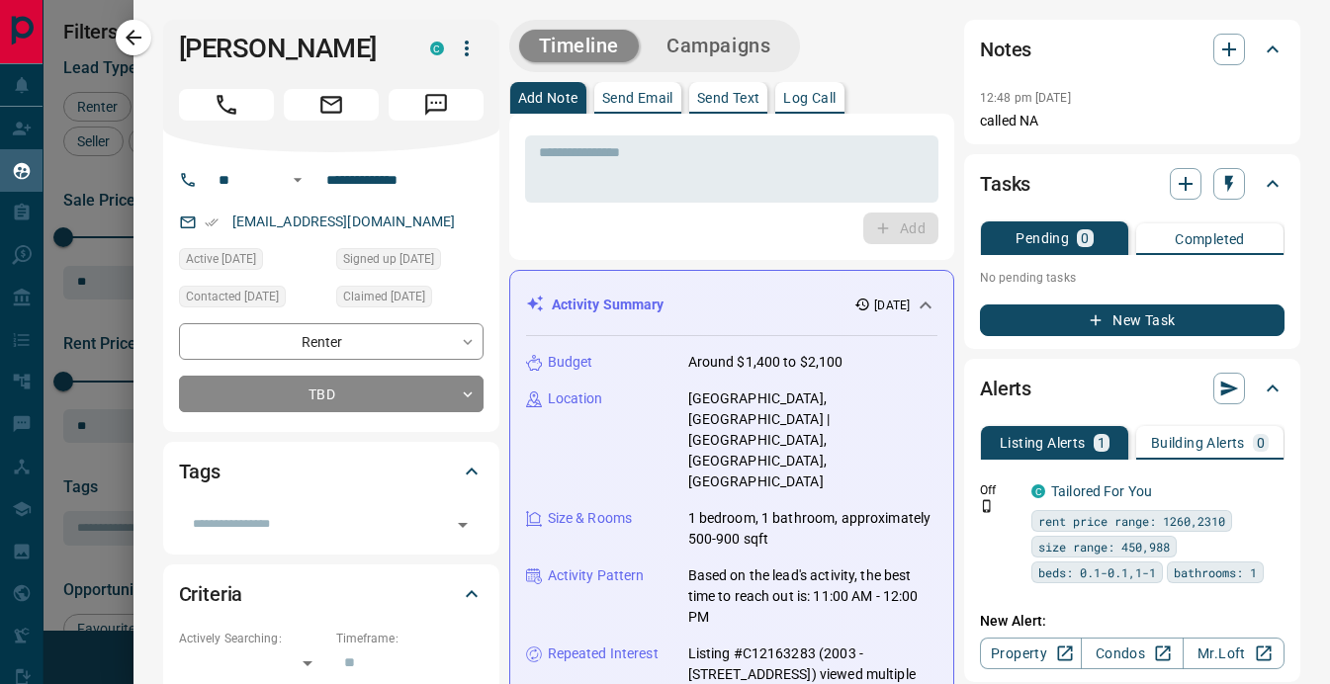
click at [649, 97] on p "Send Email" at bounding box center [637, 98] width 71 height 14
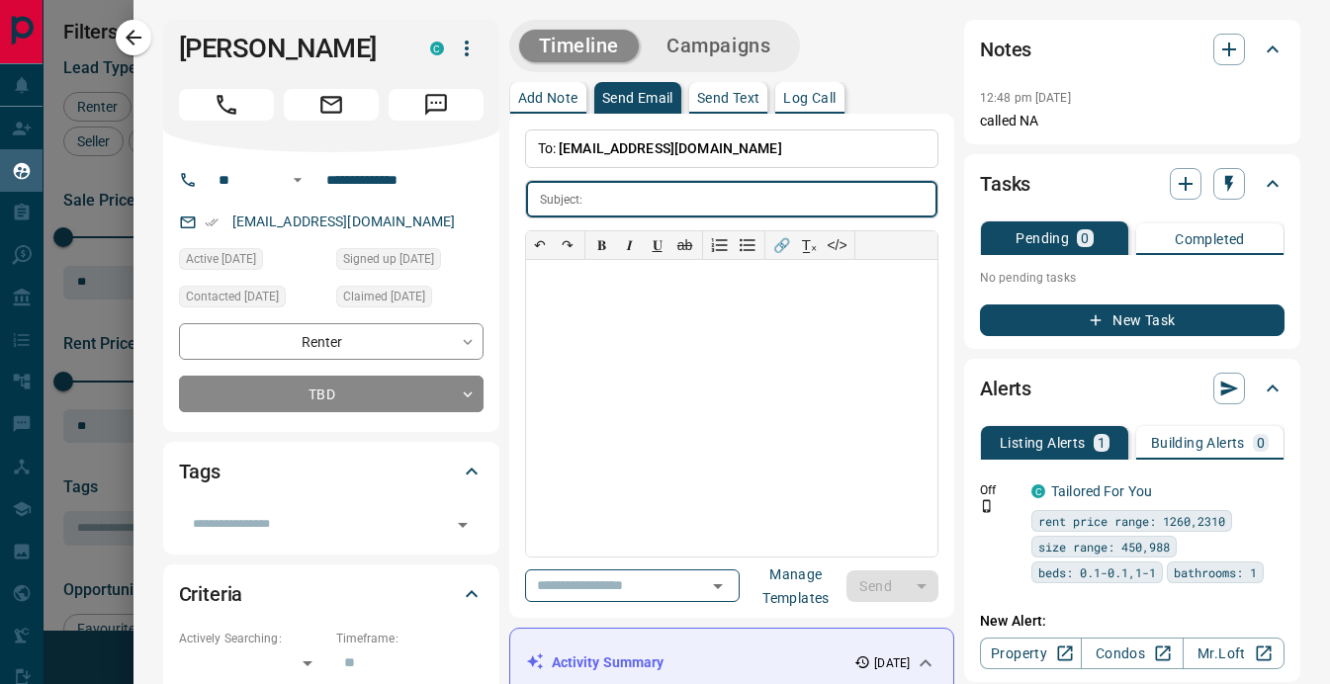
click at [711, 100] on p "Send Text" at bounding box center [728, 98] width 63 height 14
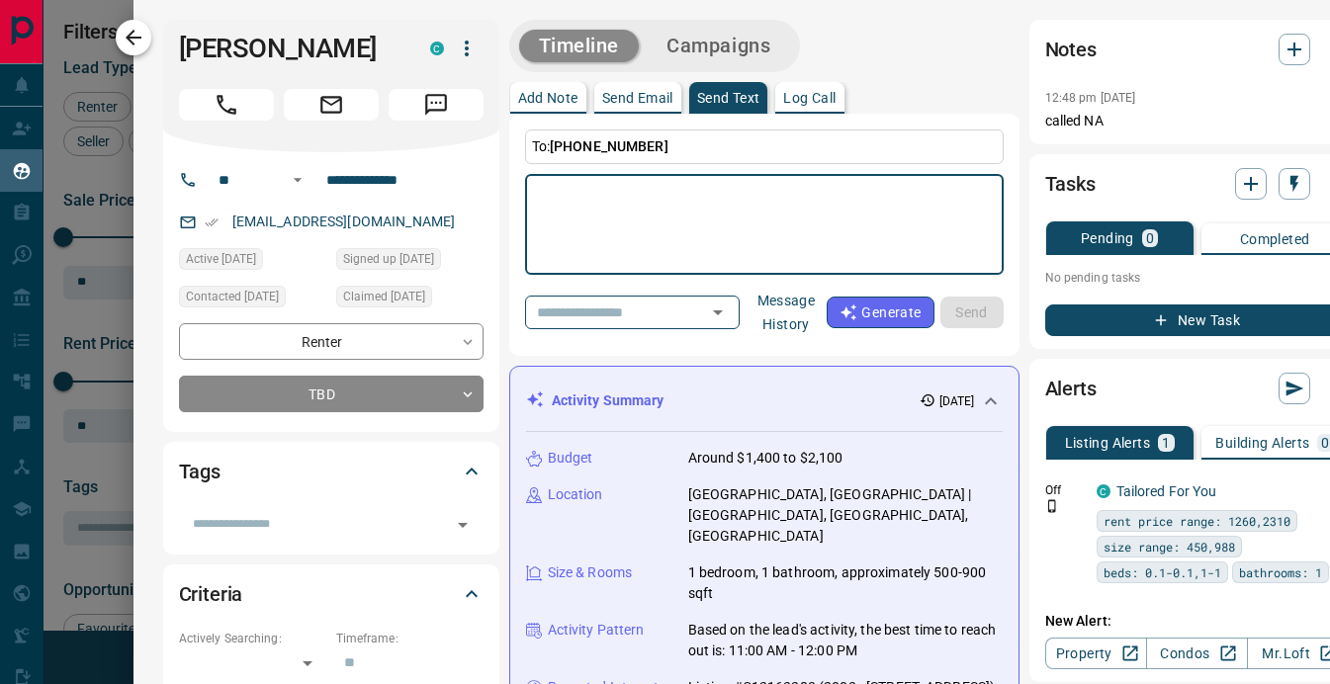
click at [138, 27] on icon "button" at bounding box center [134, 38] width 24 height 24
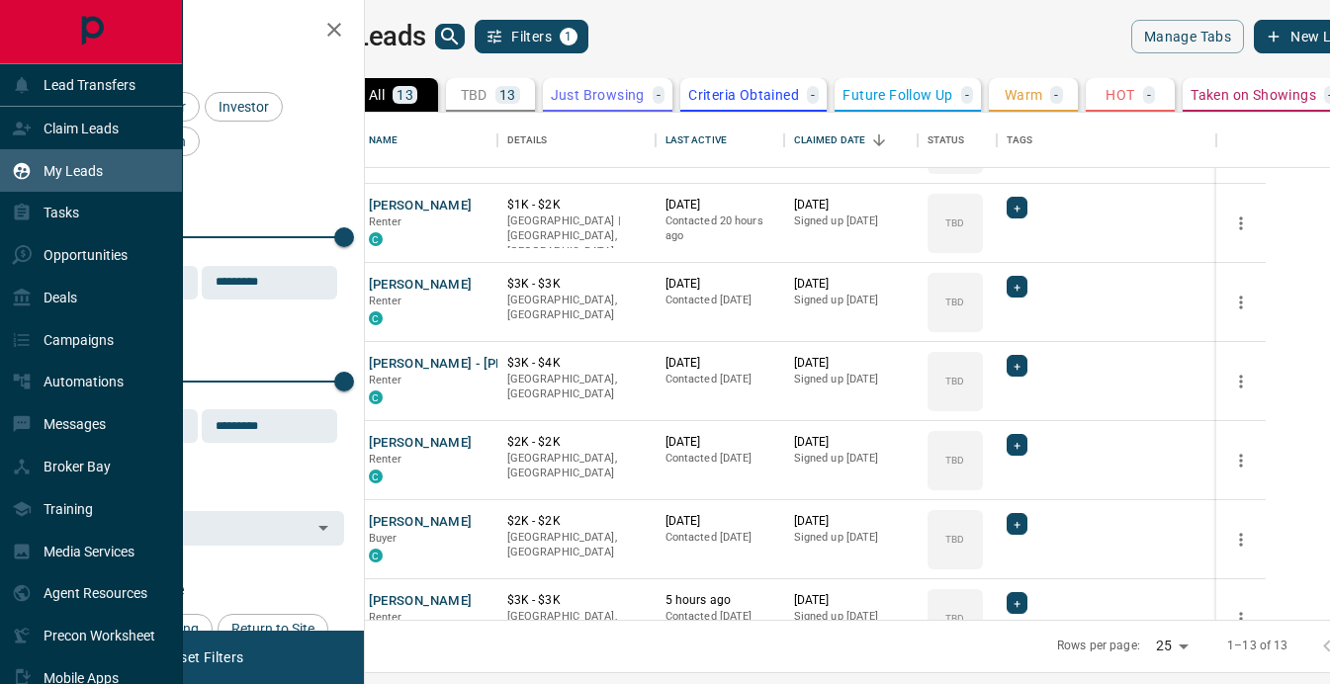
click at [66, 173] on p "My Leads" at bounding box center [73, 171] width 59 height 16
click at [35, 130] on div "Claim Leads" at bounding box center [65, 128] width 107 height 33
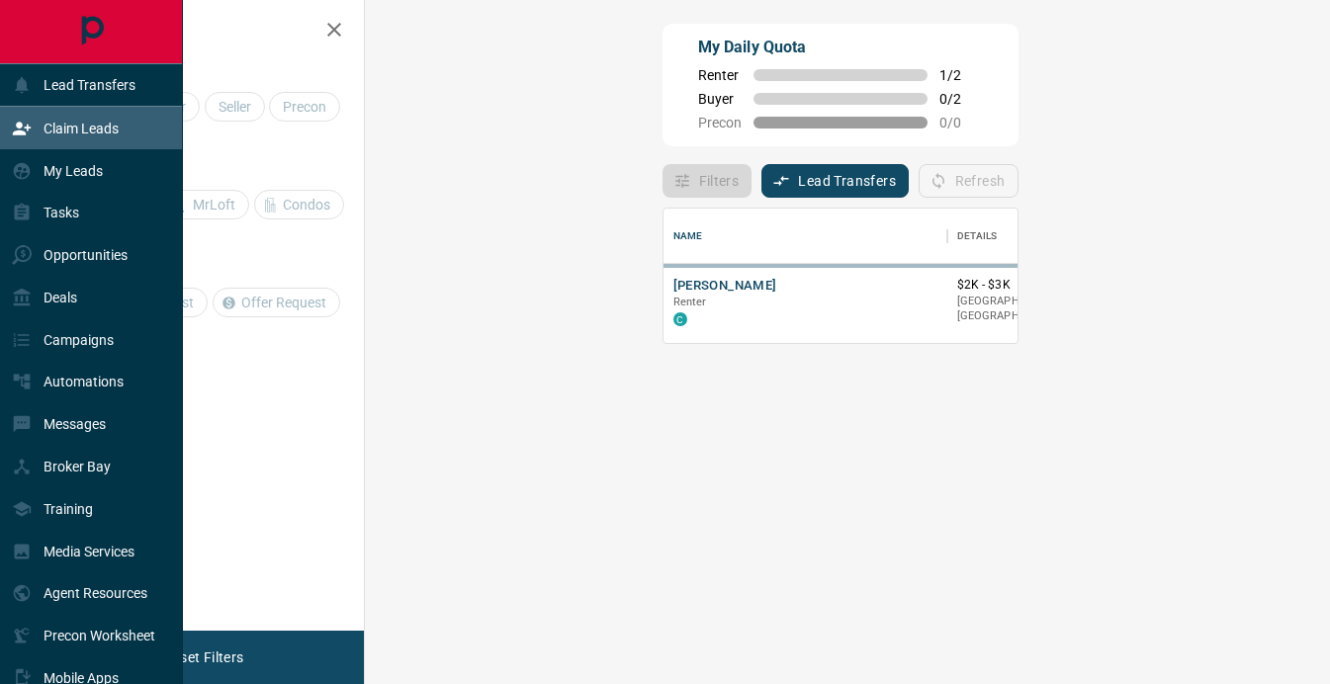
scroll to position [134, 923]
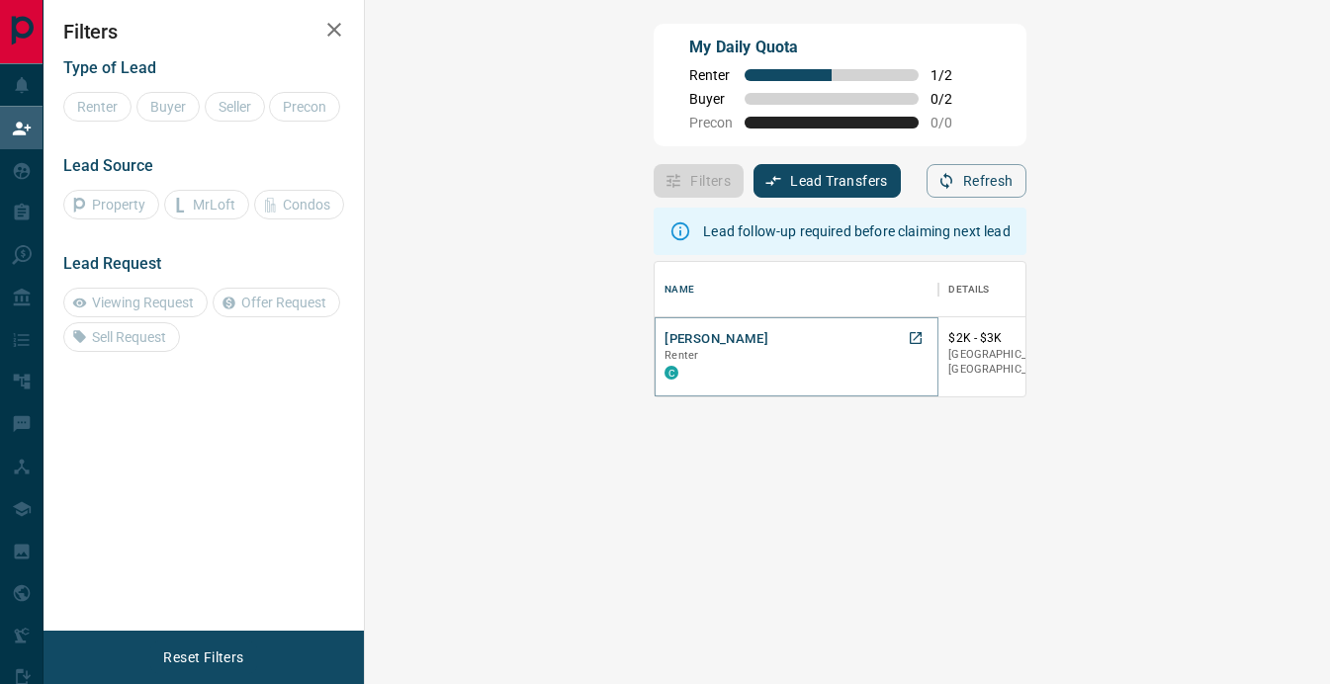
click at [664, 342] on button "[PERSON_NAME]" at bounding box center [716, 339] width 104 height 19
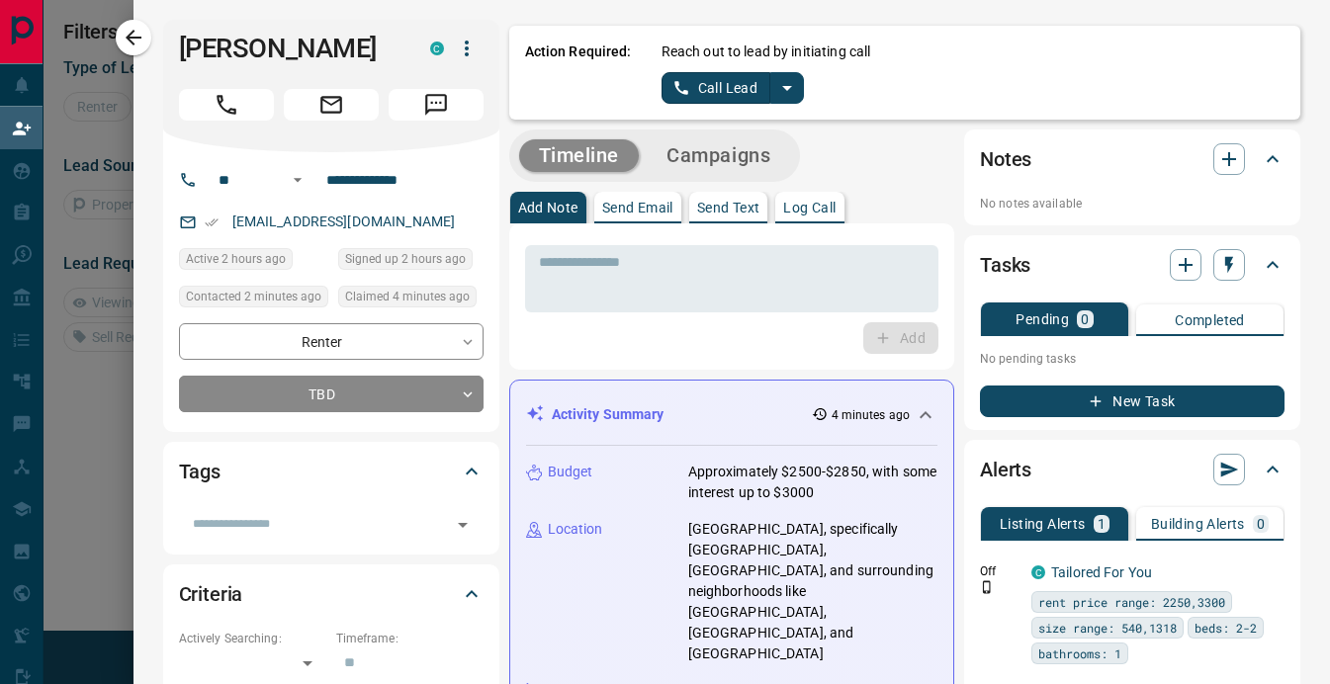
click at [736, 212] on p "Send Text" at bounding box center [728, 208] width 63 height 14
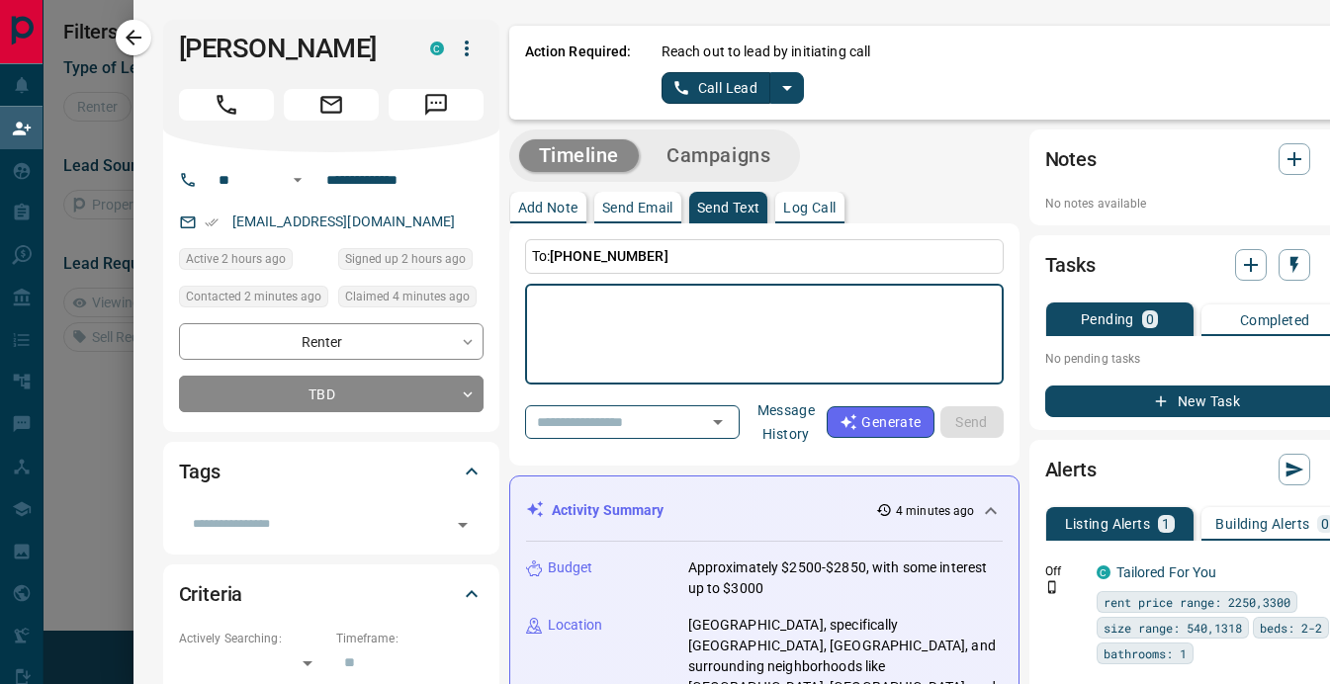
click at [622, 325] on textarea at bounding box center [764, 335] width 451 height 84
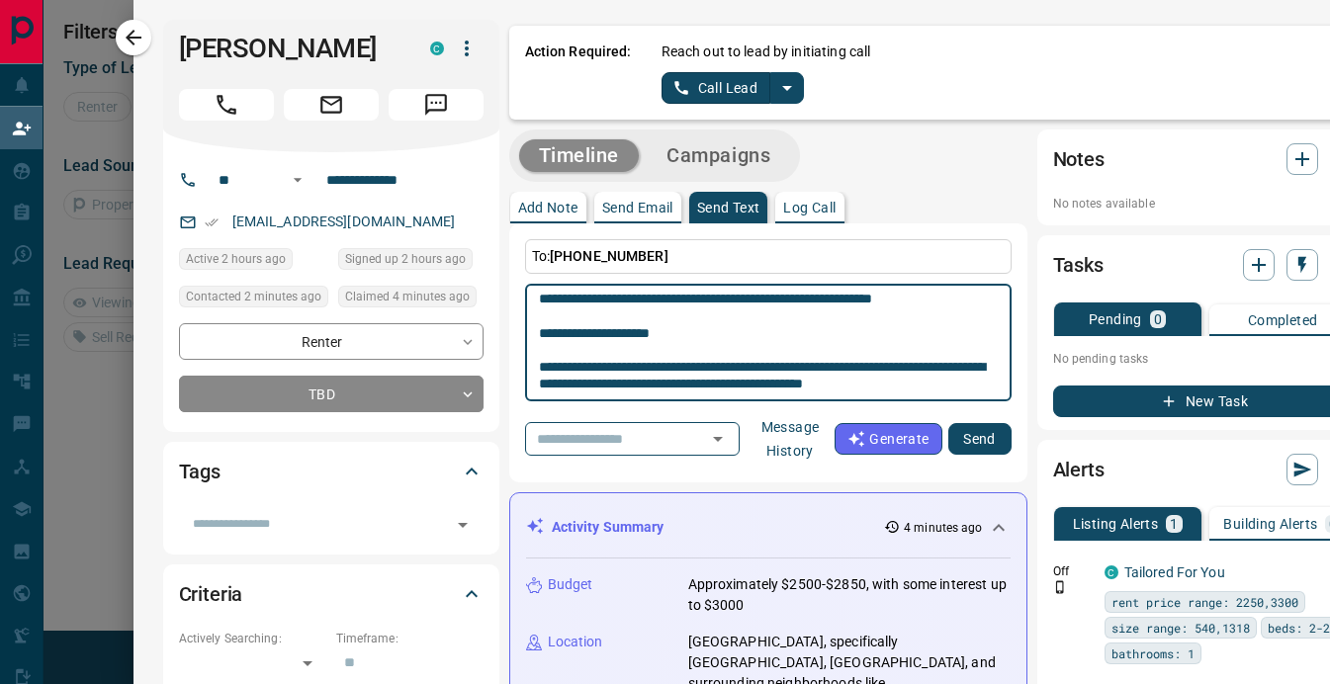
scroll to position [377, 0]
type textarea "**********"
click at [998, 440] on button "Send" at bounding box center [979, 439] width 63 height 32
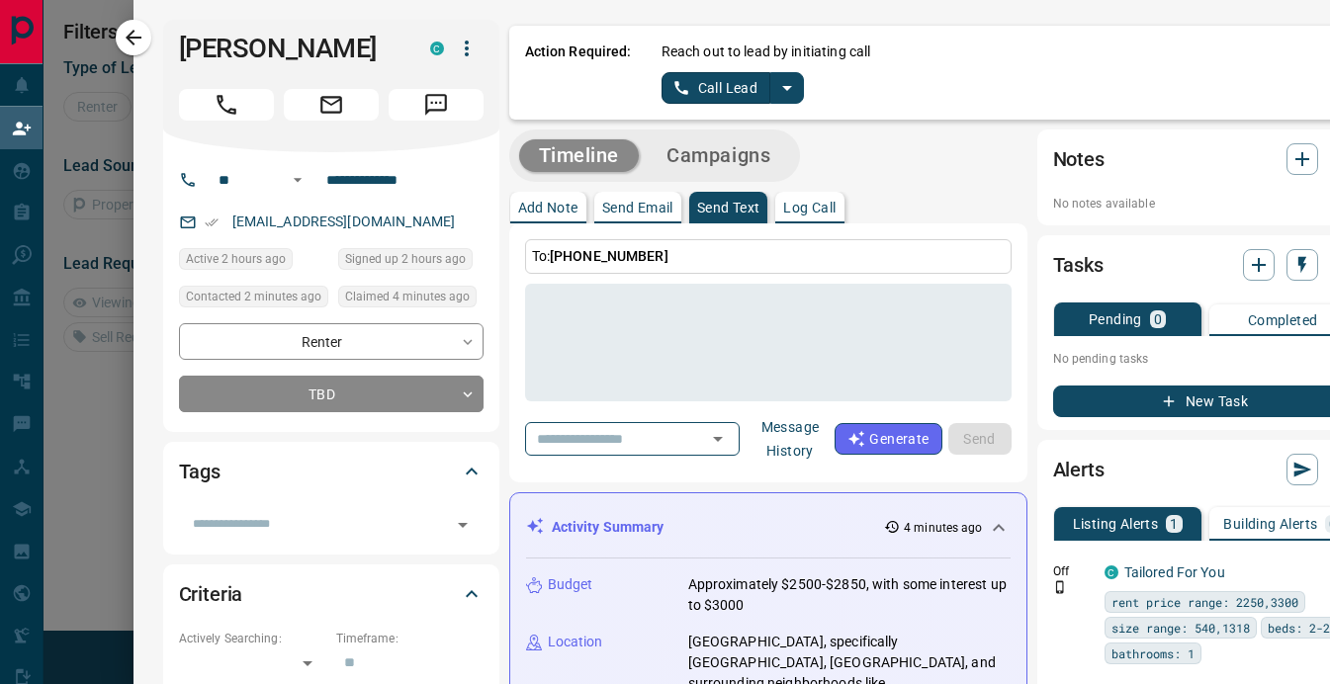
scroll to position [0, 0]
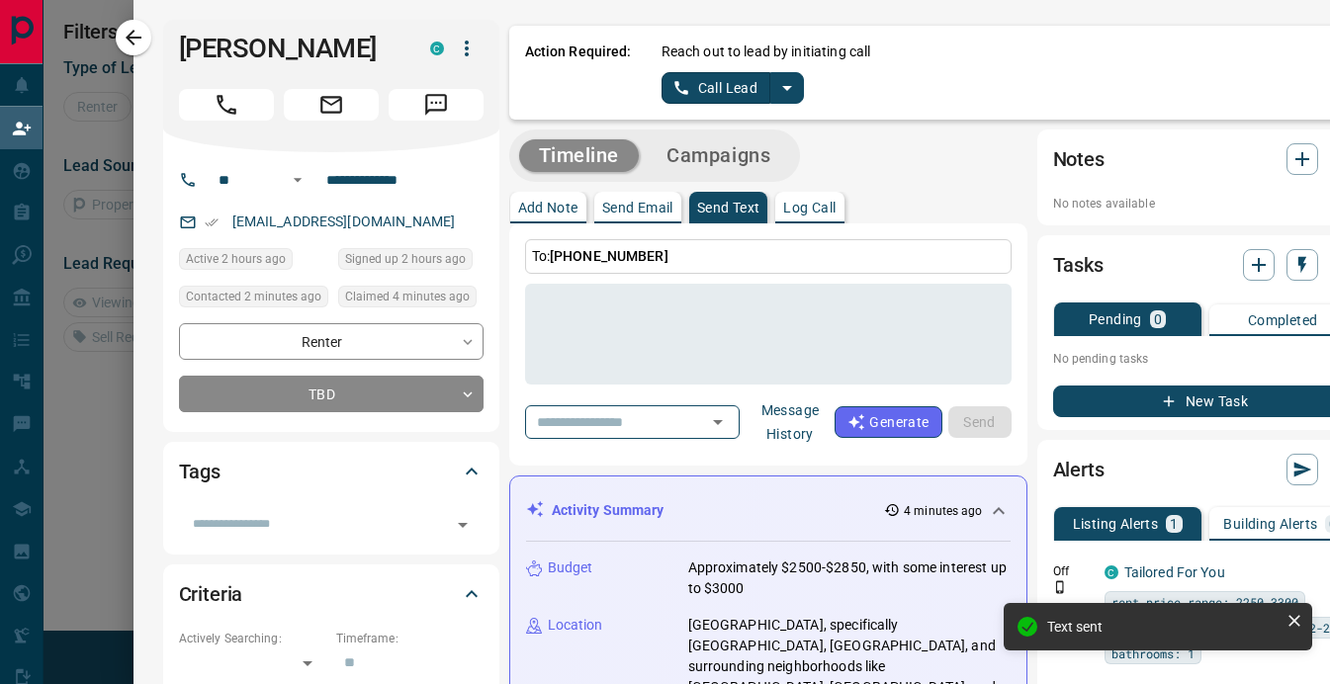
click at [814, 209] on p "Log Call" at bounding box center [809, 208] width 52 height 14
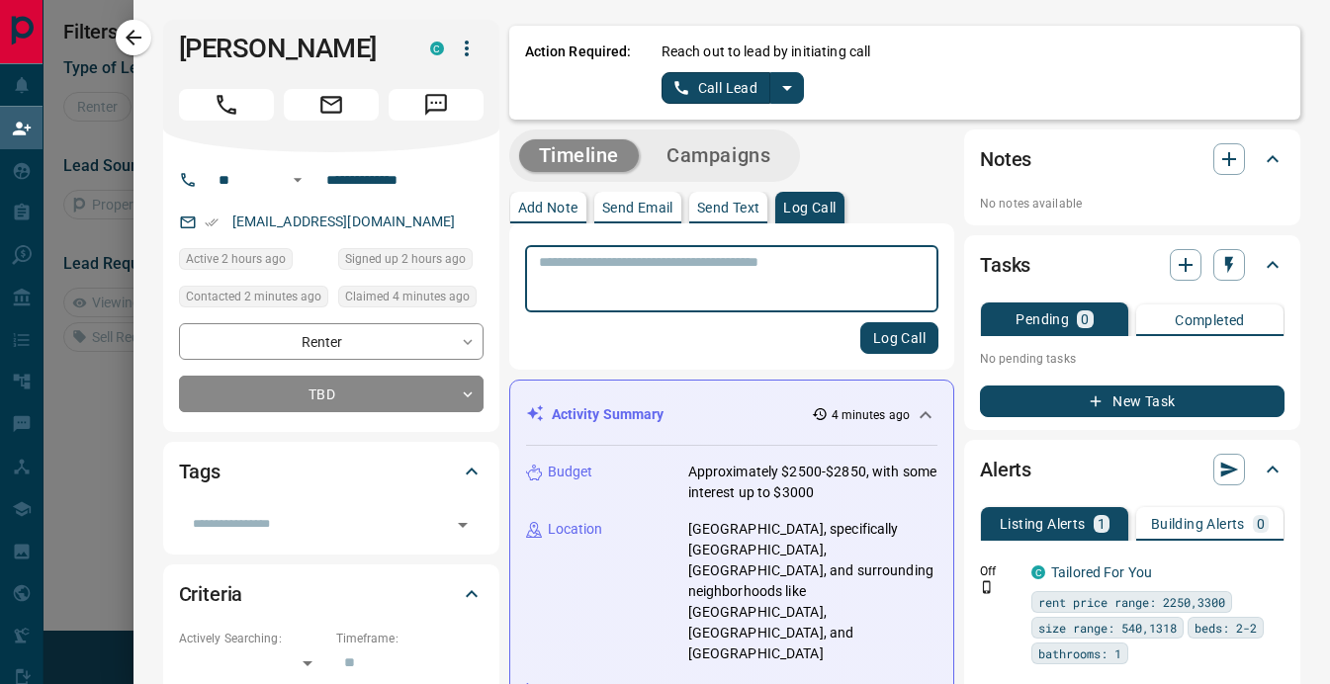
click at [901, 332] on button "Log Call" at bounding box center [899, 338] width 78 height 32
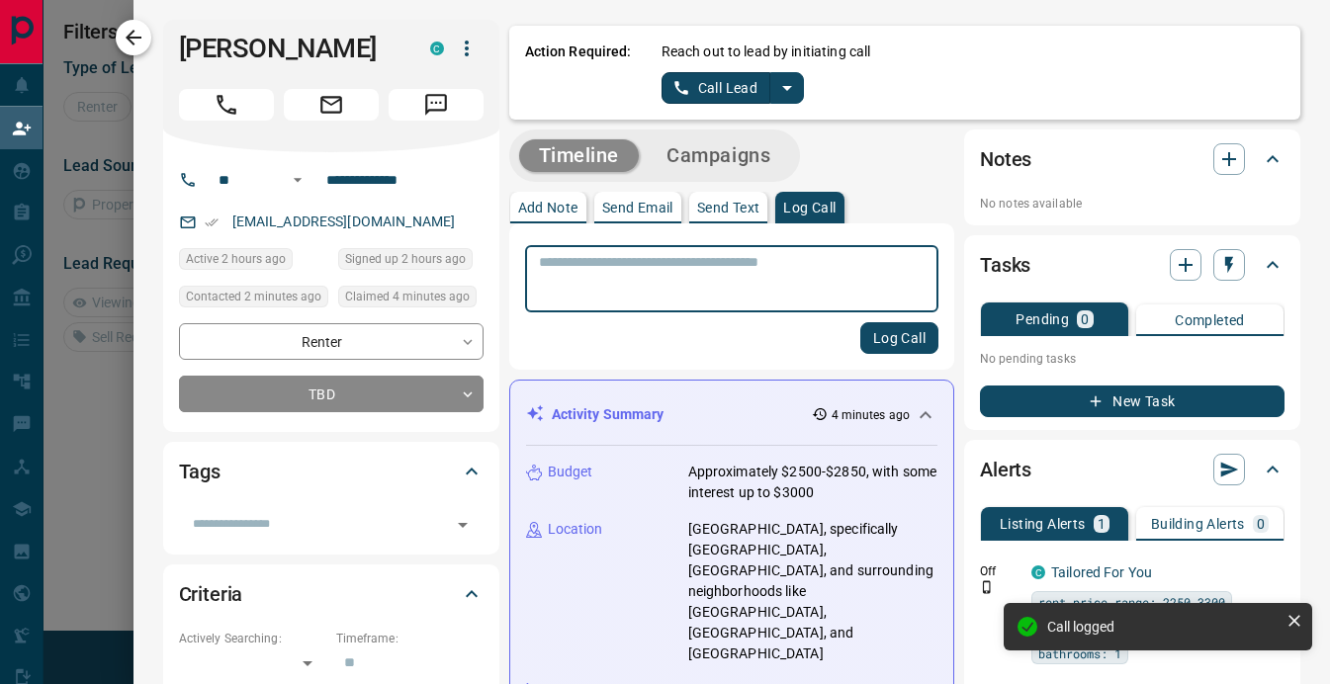
click at [140, 44] on icon "button" at bounding box center [134, 38] width 24 height 24
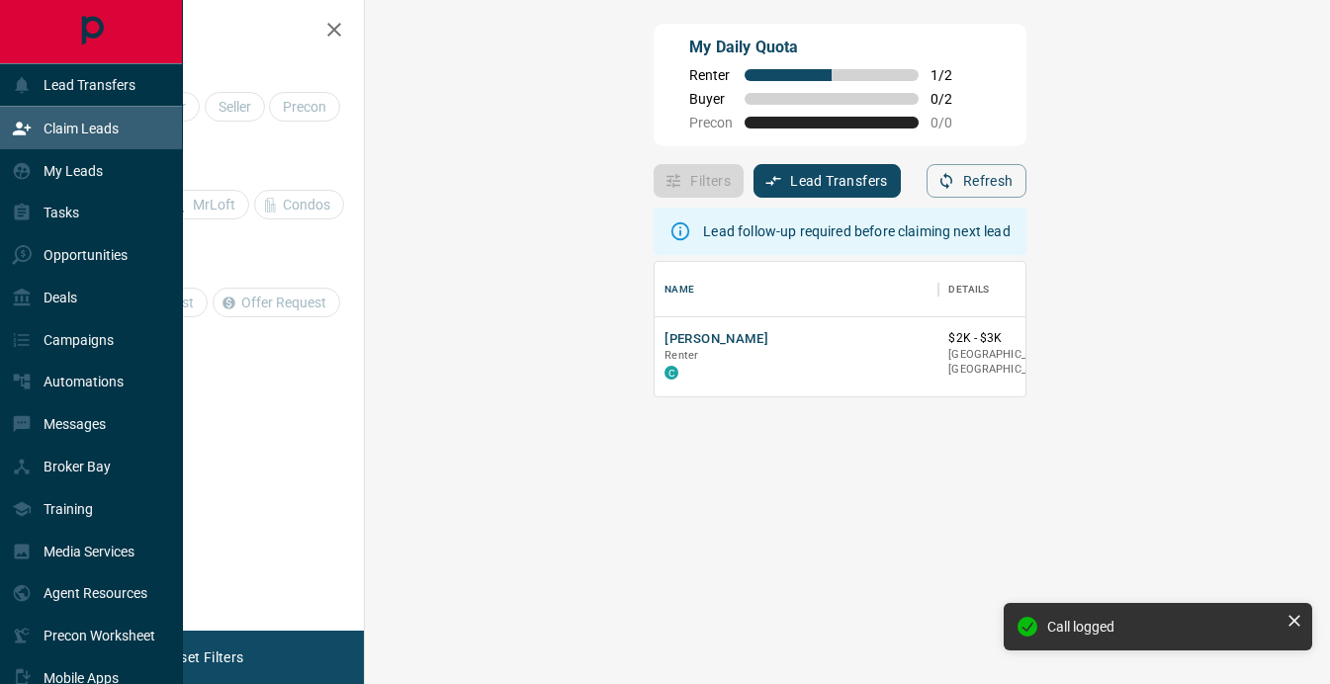
click at [22, 132] on icon at bounding box center [22, 128] width 18 height 13
click at [61, 135] on p "Claim Leads" at bounding box center [81, 129] width 75 height 16
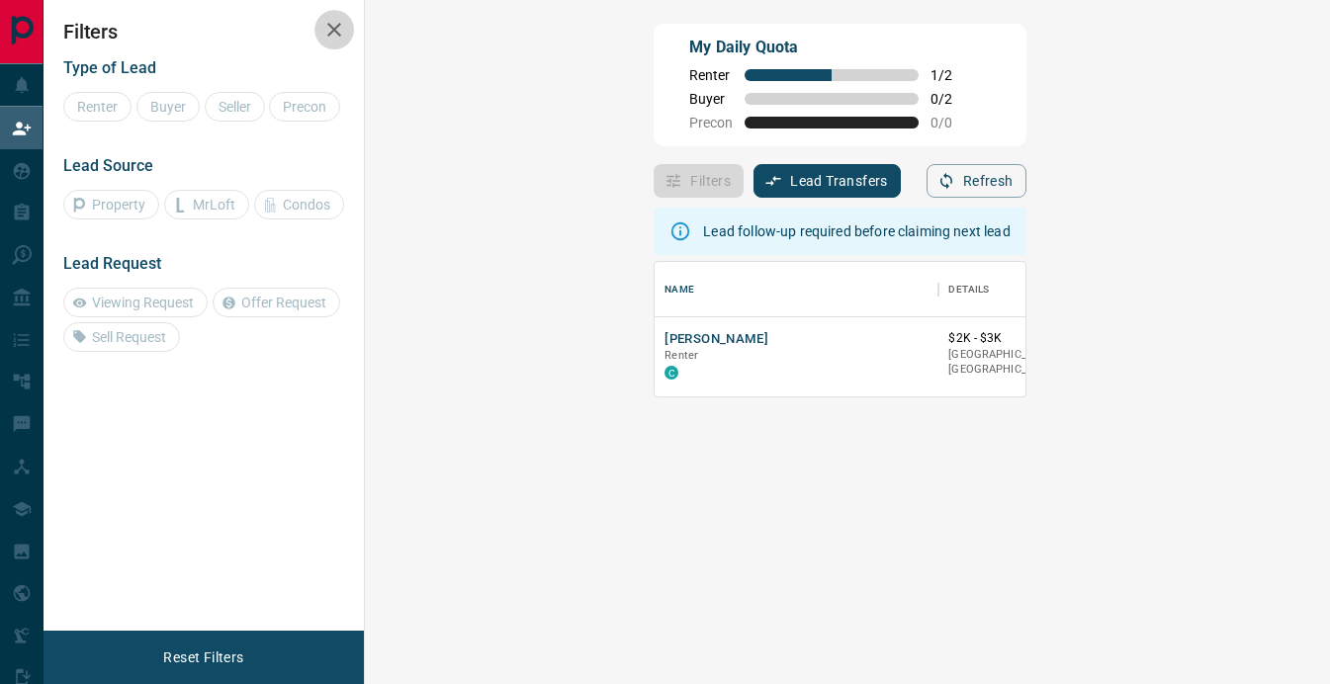
click at [326, 34] on icon "button" at bounding box center [334, 30] width 24 height 24
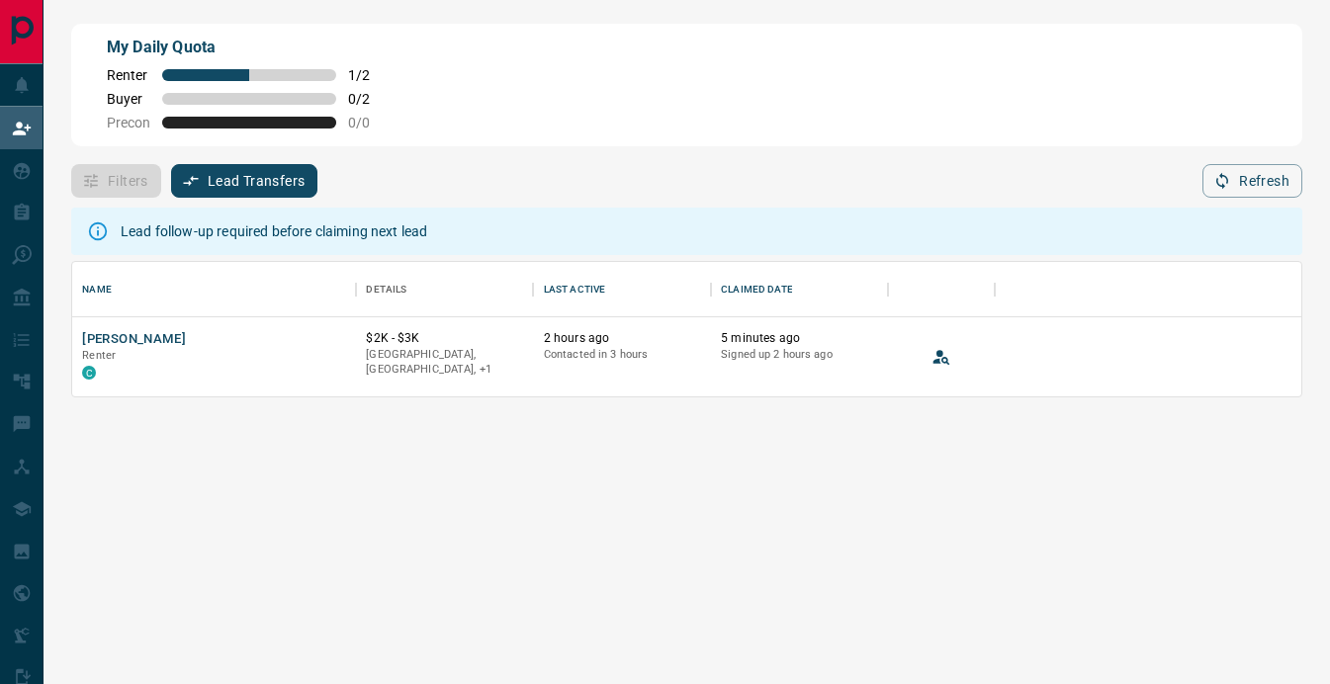
scroll to position [134, 1229]
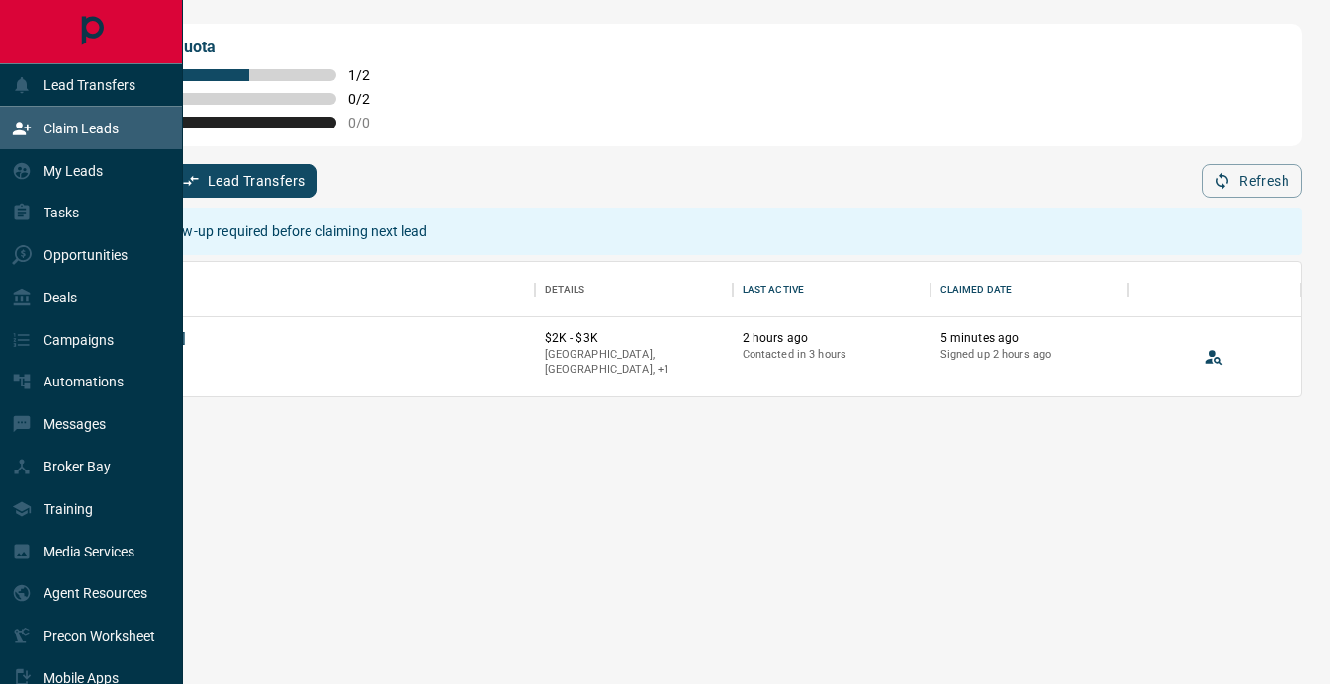
click at [55, 118] on div "Claim Leads" at bounding box center [65, 128] width 107 height 33
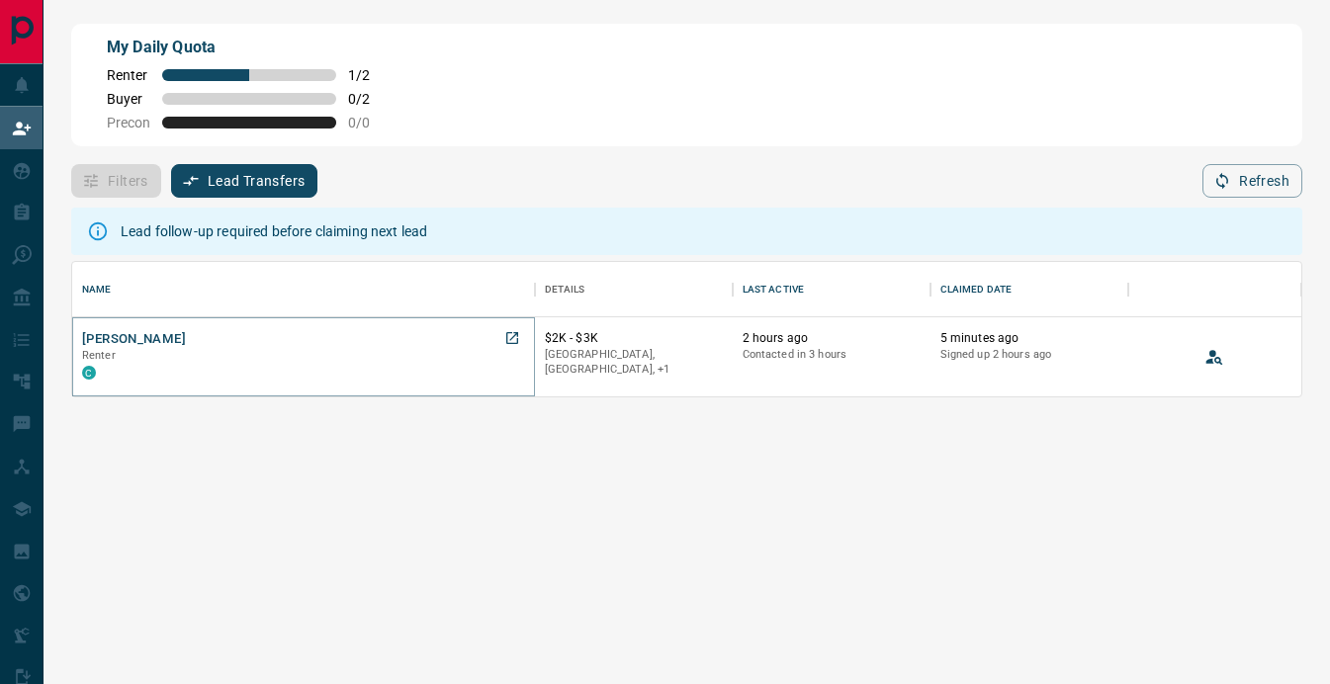
click at [147, 331] on button "[PERSON_NAME]" at bounding box center [134, 339] width 104 height 19
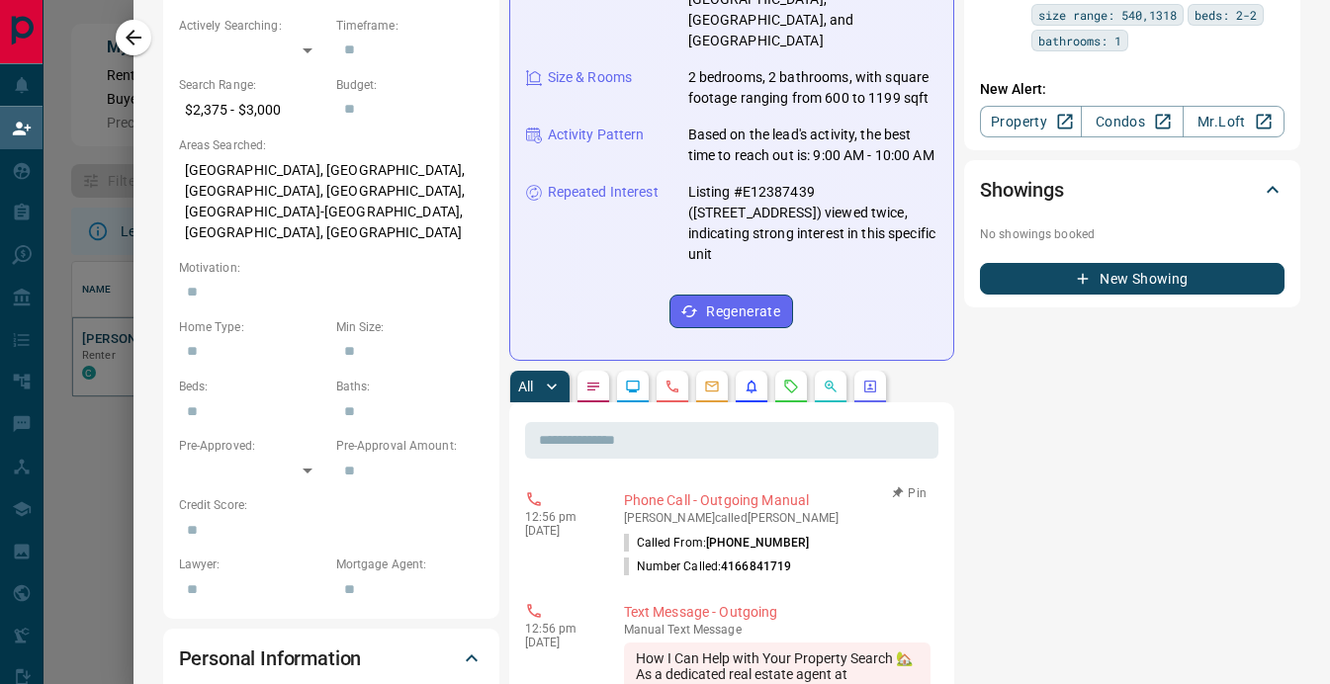
scroll to position [0, 0]
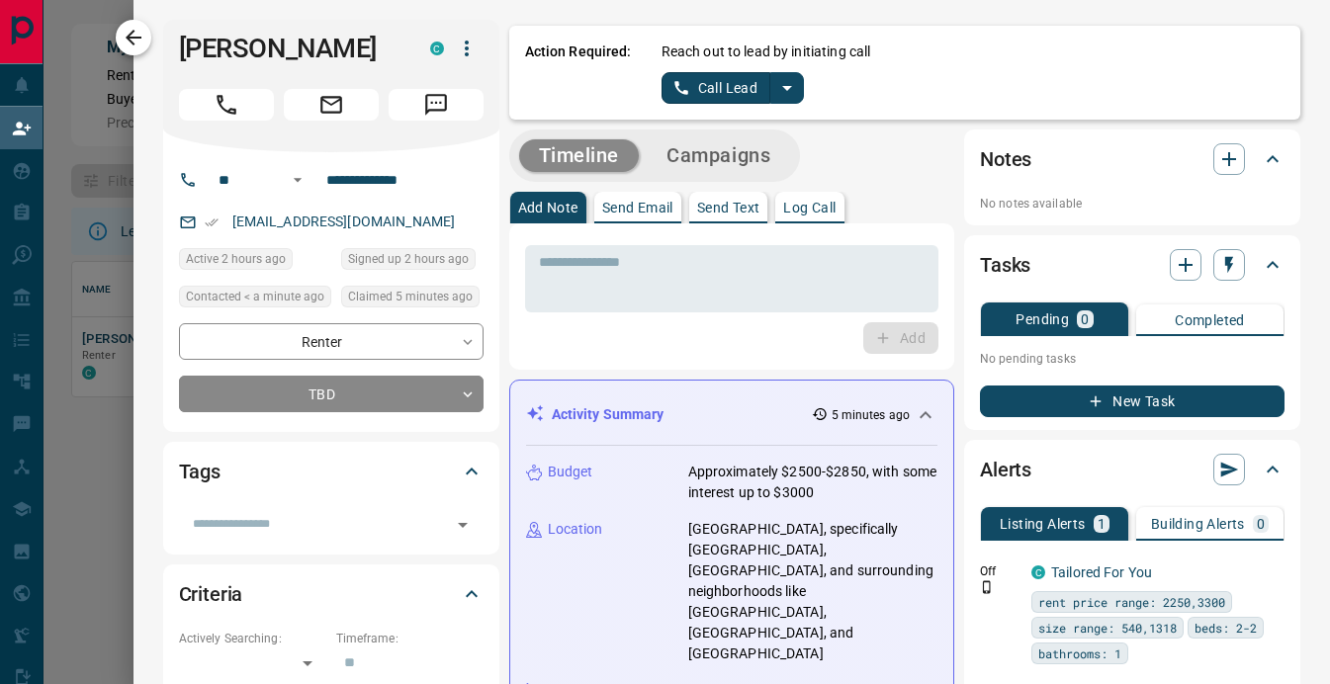
click at [136, 31] on icon "button" at bounding box center [134, 38] width 24 height 24
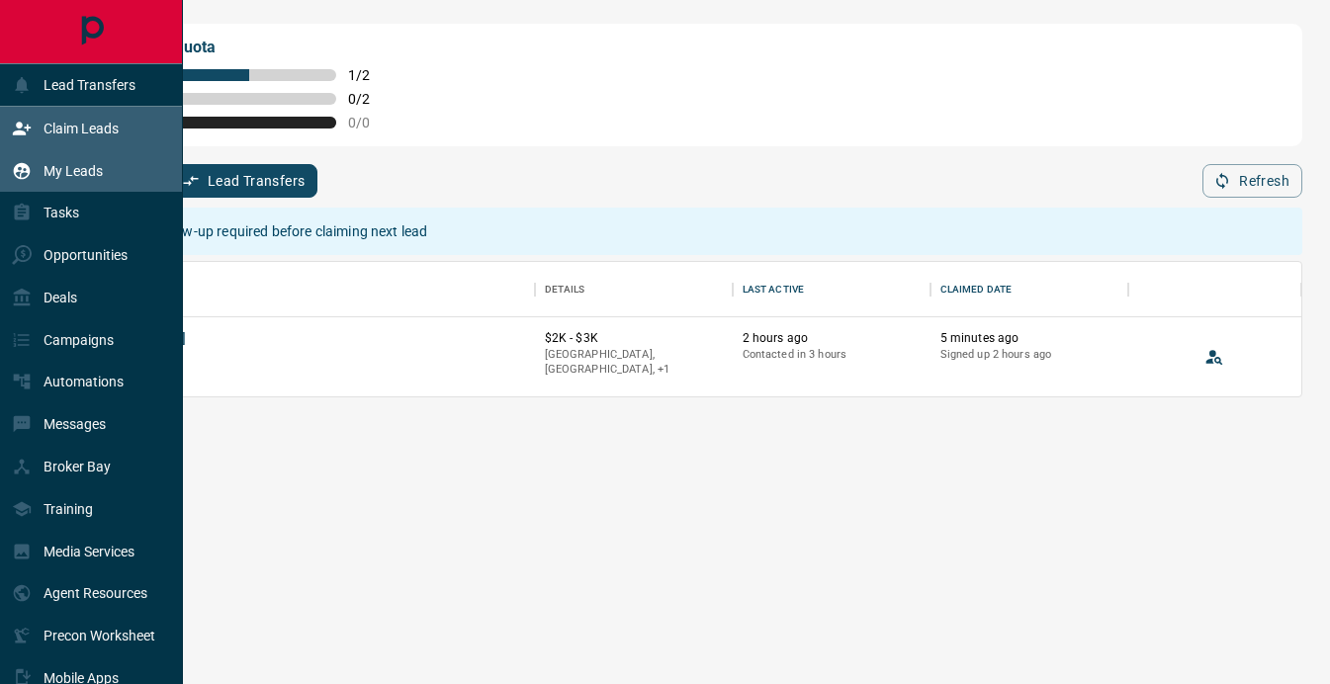
click at [76, 174] on p "My Leads" at bounding box center [73, 171] width 59 height 16
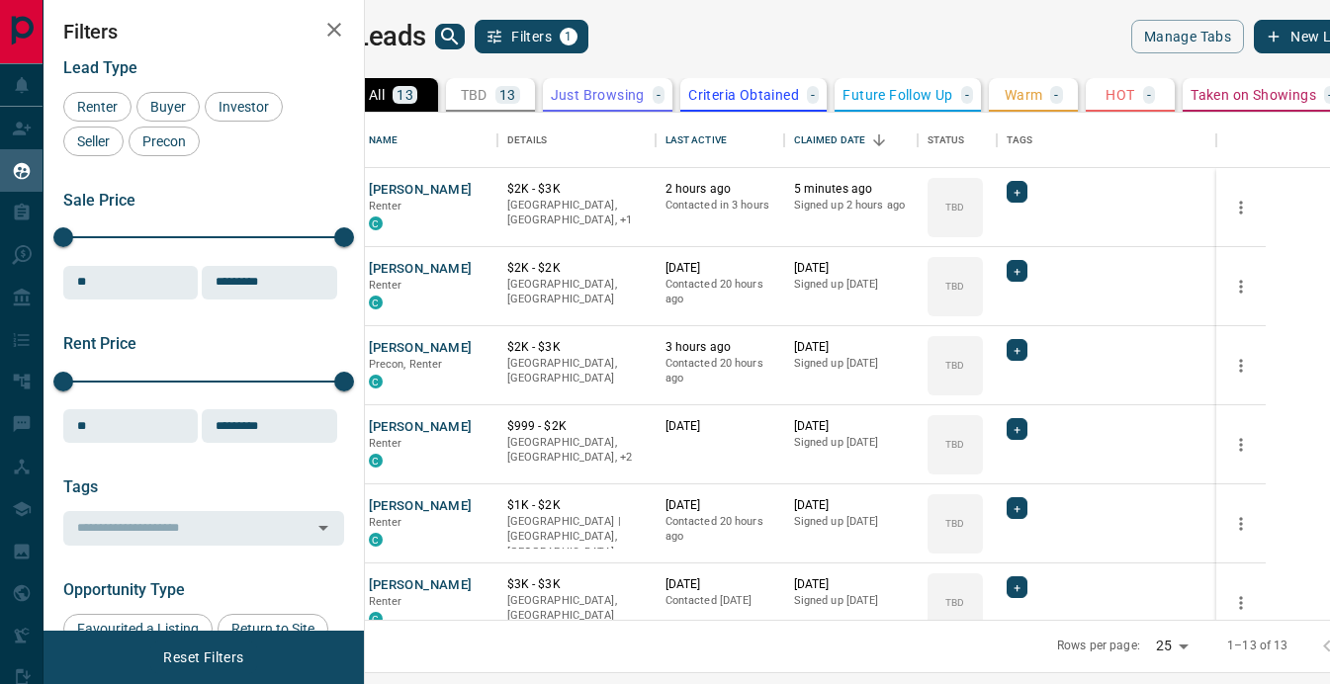
scroll to position [507, 956]
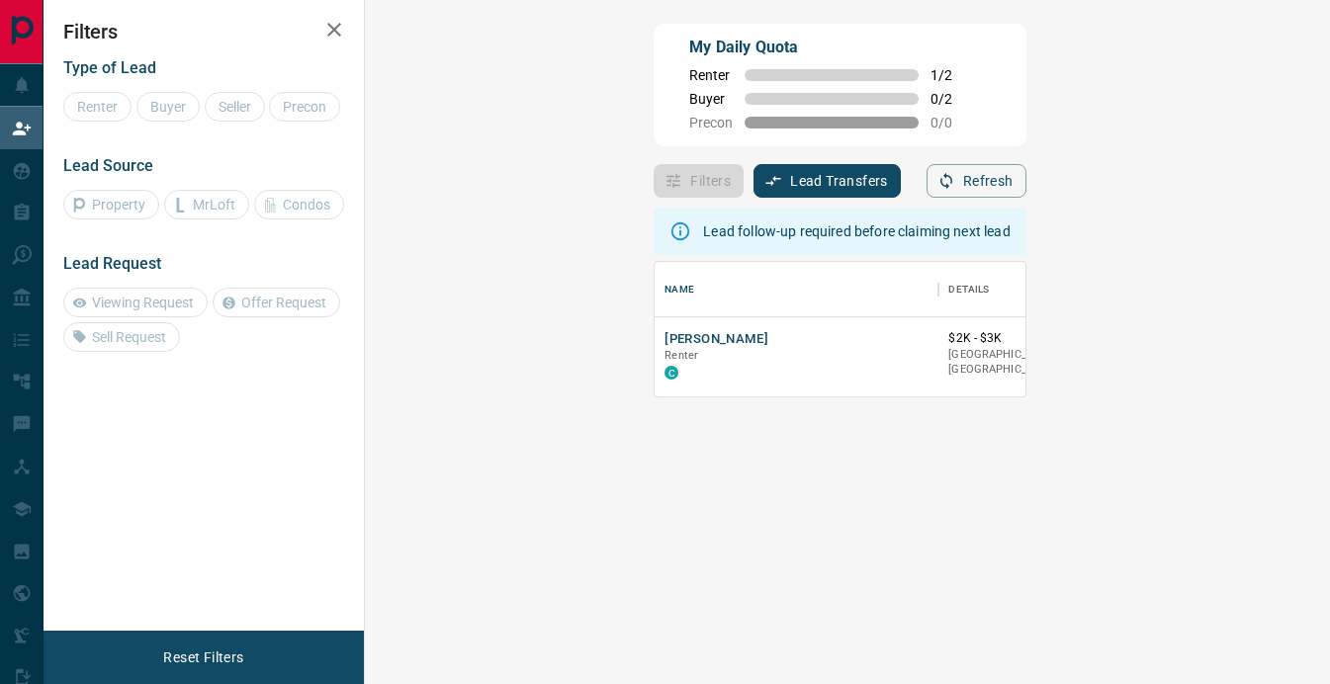
scroll to position [134, 923]
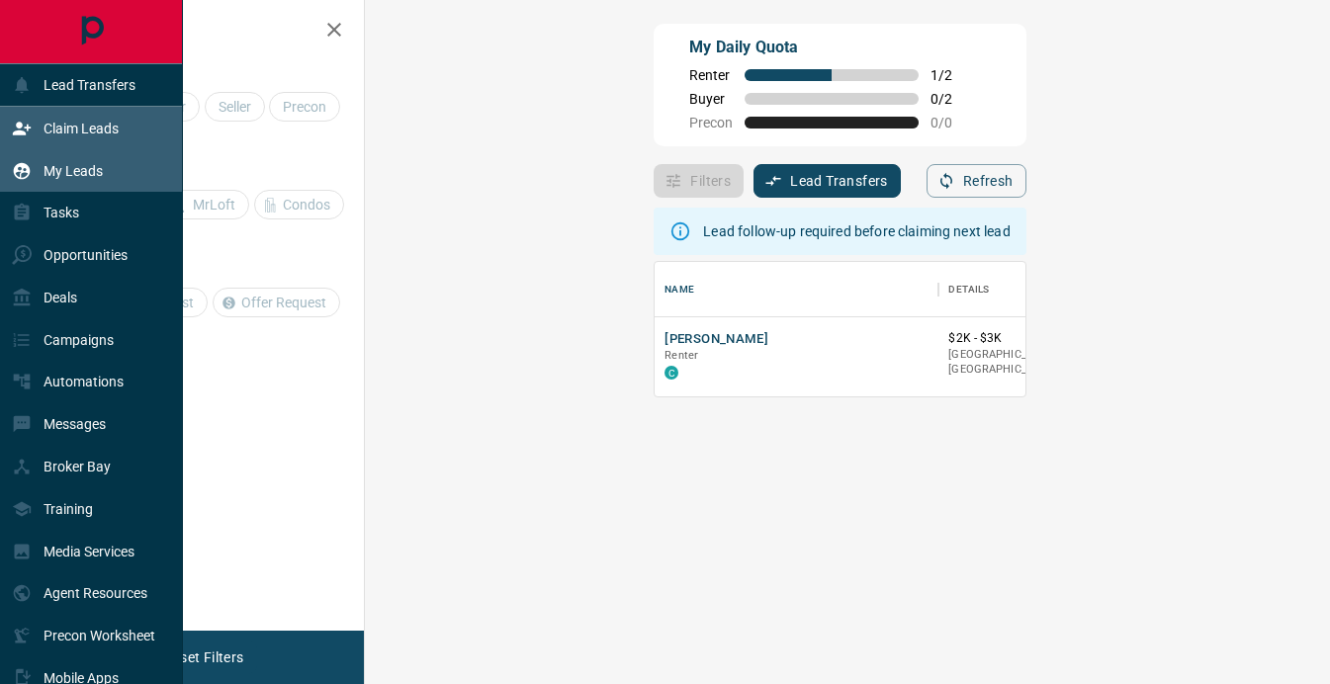
click at [47, 177] on p "My Leads" at bounding box center [73, 171] width 59 height 16
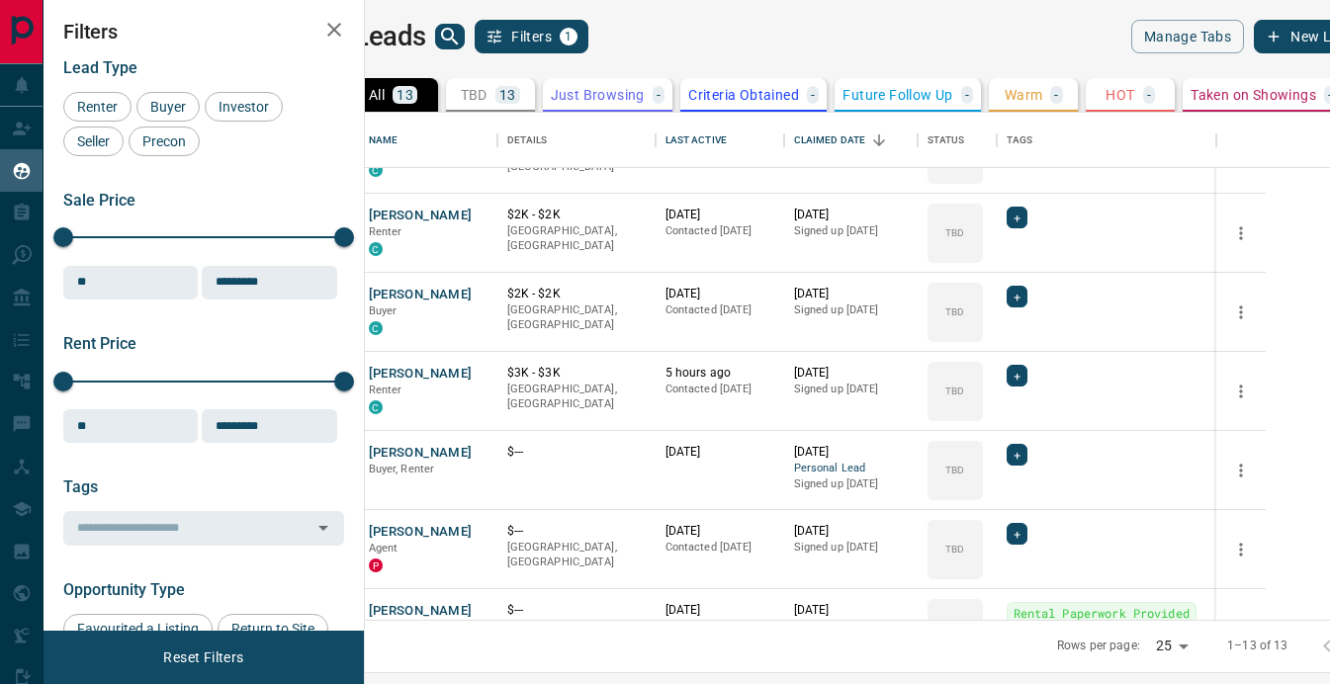
scroll to position [576, 0]
